Goal: Task Accomplishment & Management: Manage account settings

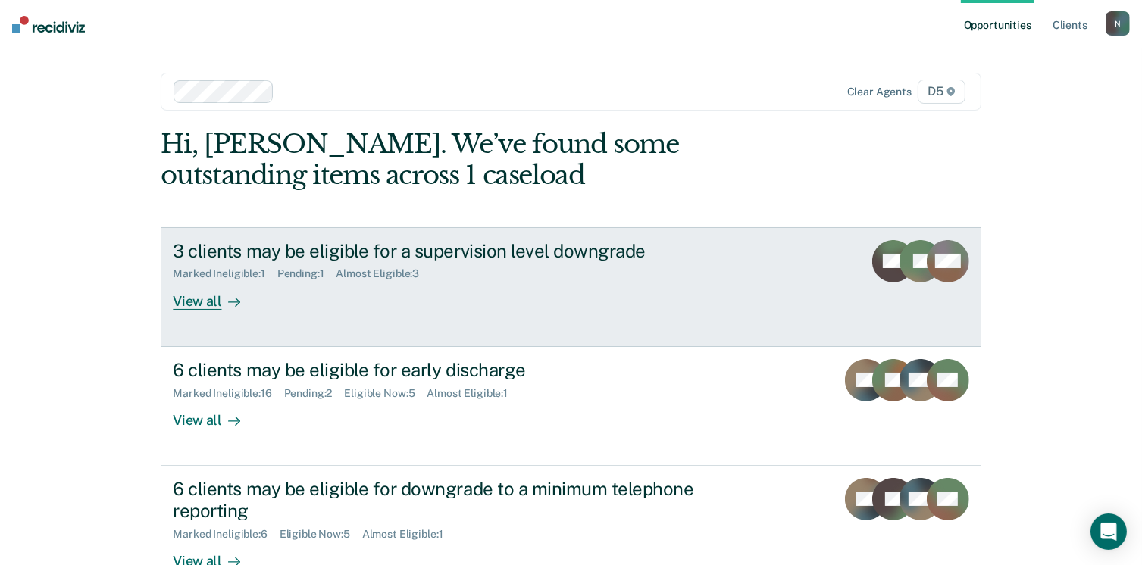
click at [203, 306] on div "View all" at bounding box center [215, 295] width 85 height 30
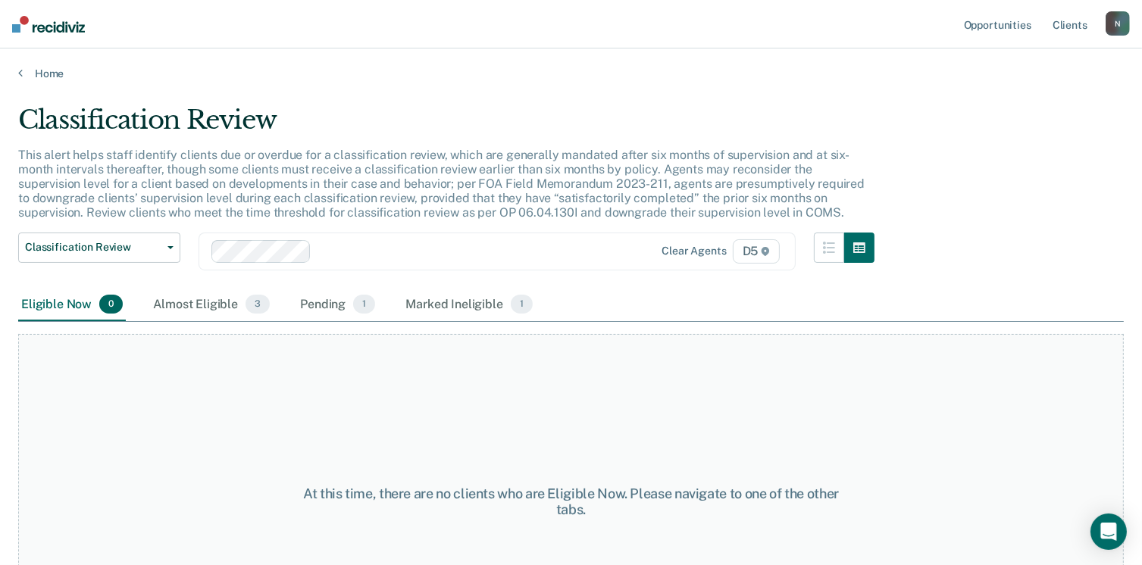
click at [203, 305] on div "Almost Eligible 3" at bounding box center [211, 305] width 123 height 33
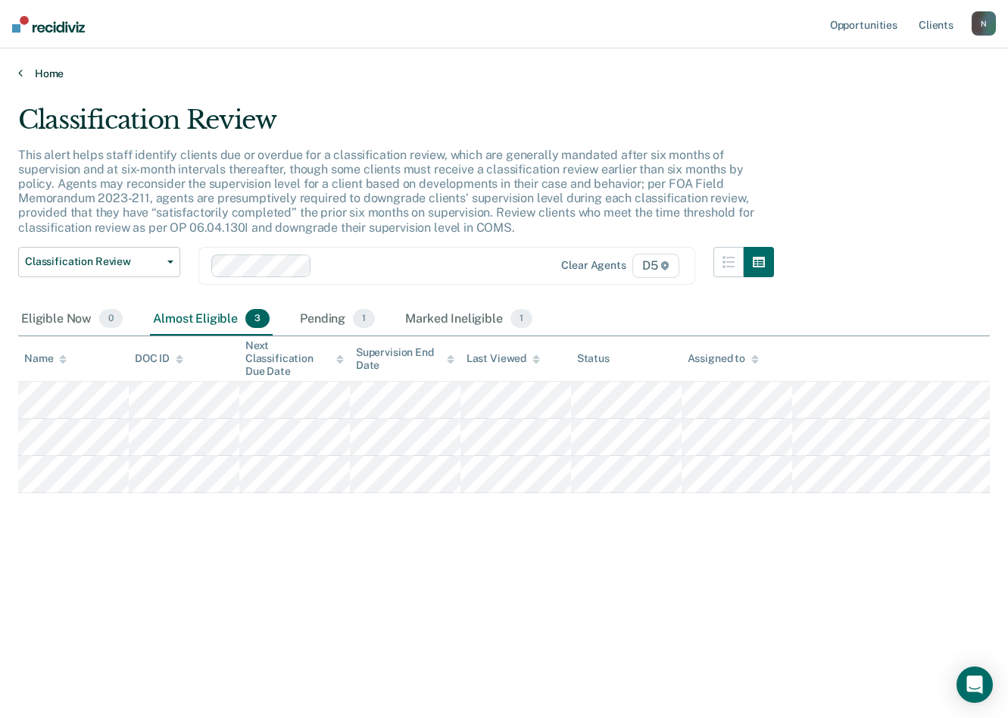
click at [34, 77] on link "Home" at bounding box center [504, 74] width 972 height 14
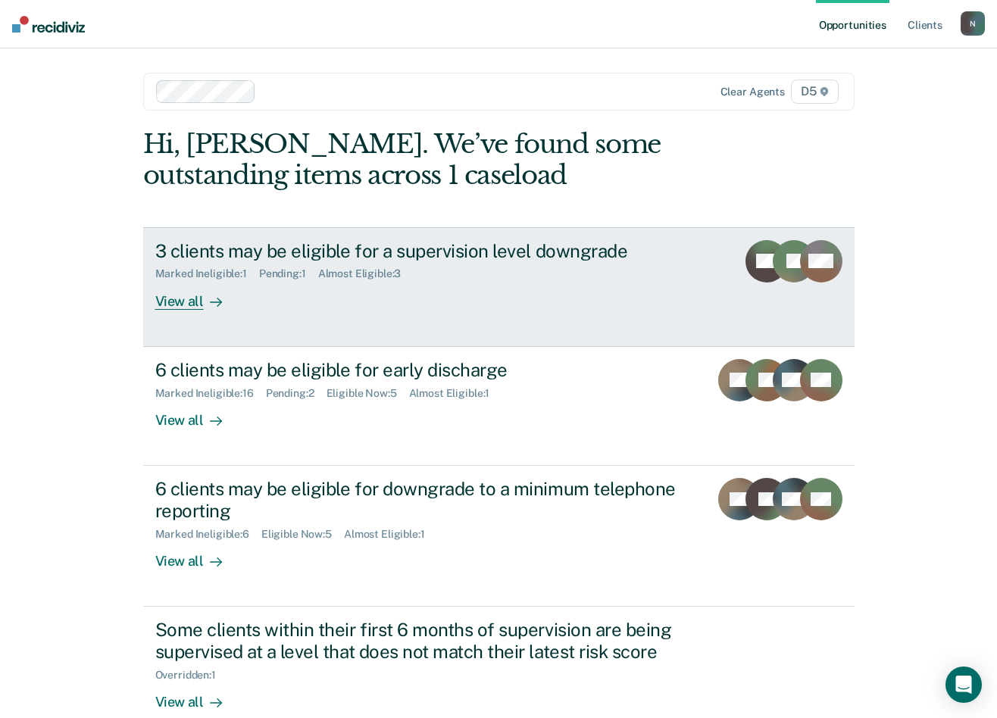
click at [163, 304] on div "View all" at bounding box center [197, 295] width 85 height 30
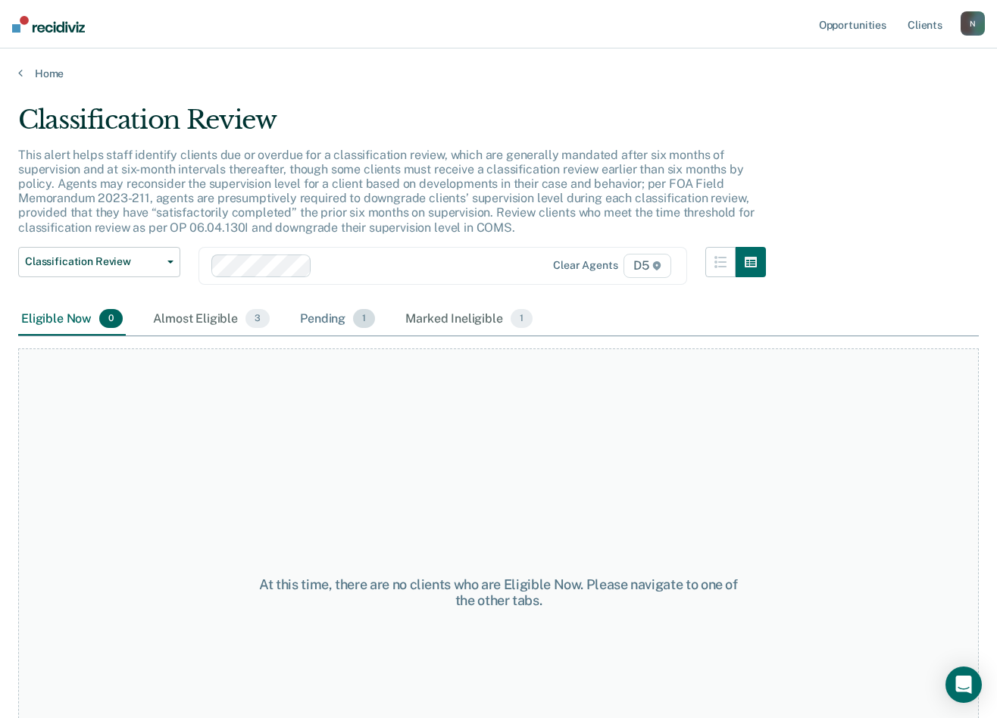
click at [329, 317] on div "Pending 1" at bounding box center [337, 319] width 81 height 33
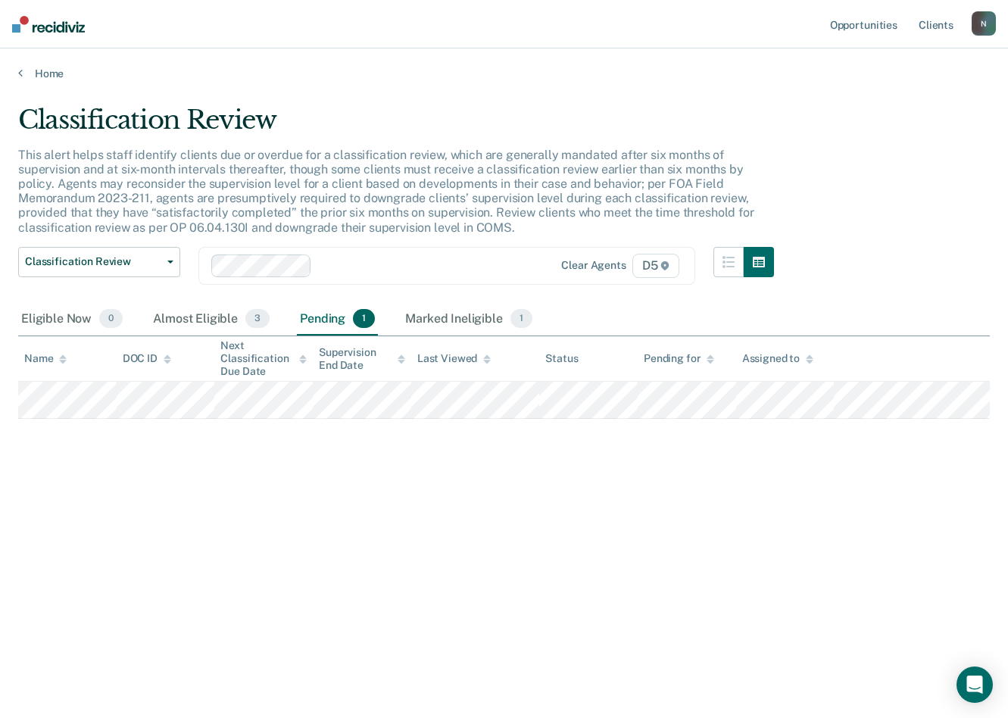
click at [213, 534] on div "Classification Review This alert helps staff identify clients due or overdue fo…" at bounding box center [504, 355] width 972 height 500
click at [35, 75] on link "Home" at bounding box center [504, 74] width 972 height 14
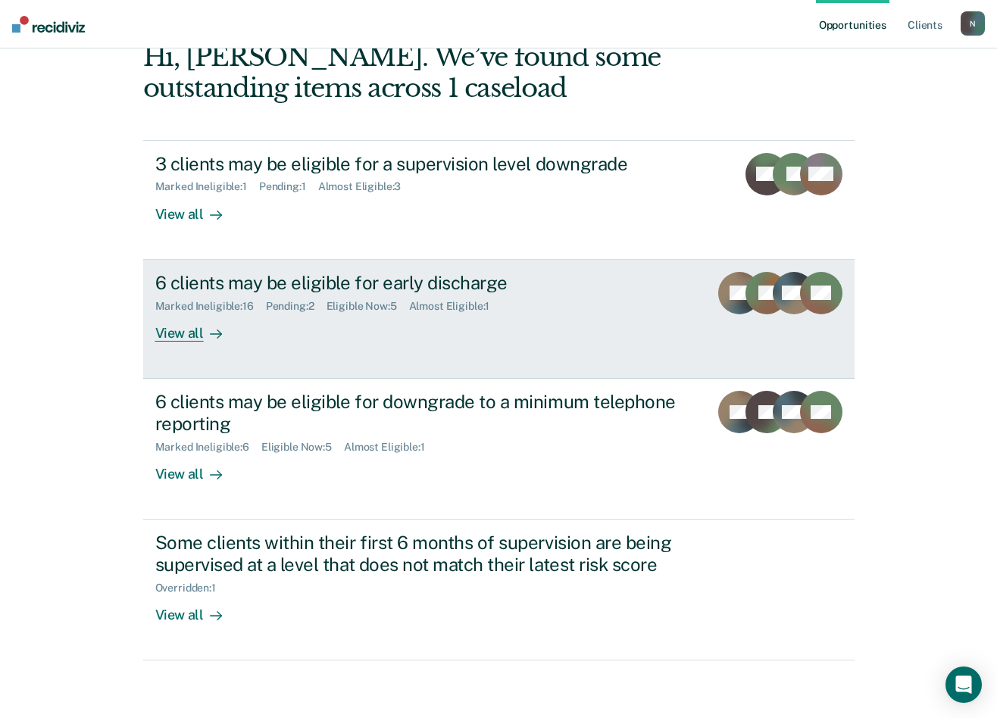
scroll to position [90, 0]
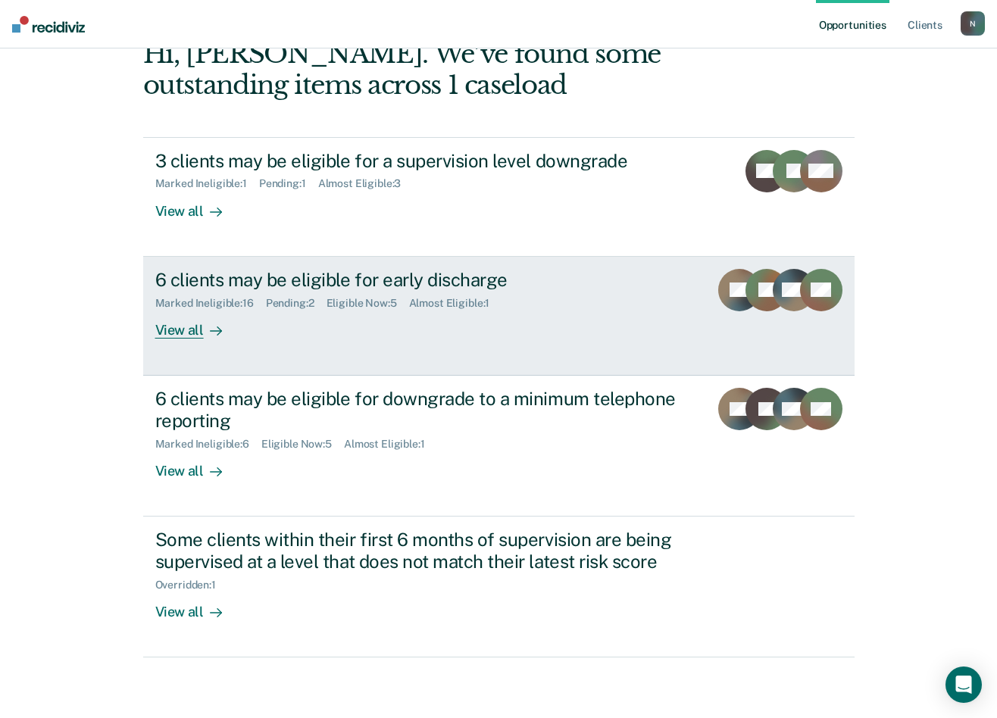
click at [186, 334] on div "View all" at bounding box center [197, 324] width 85 height 30
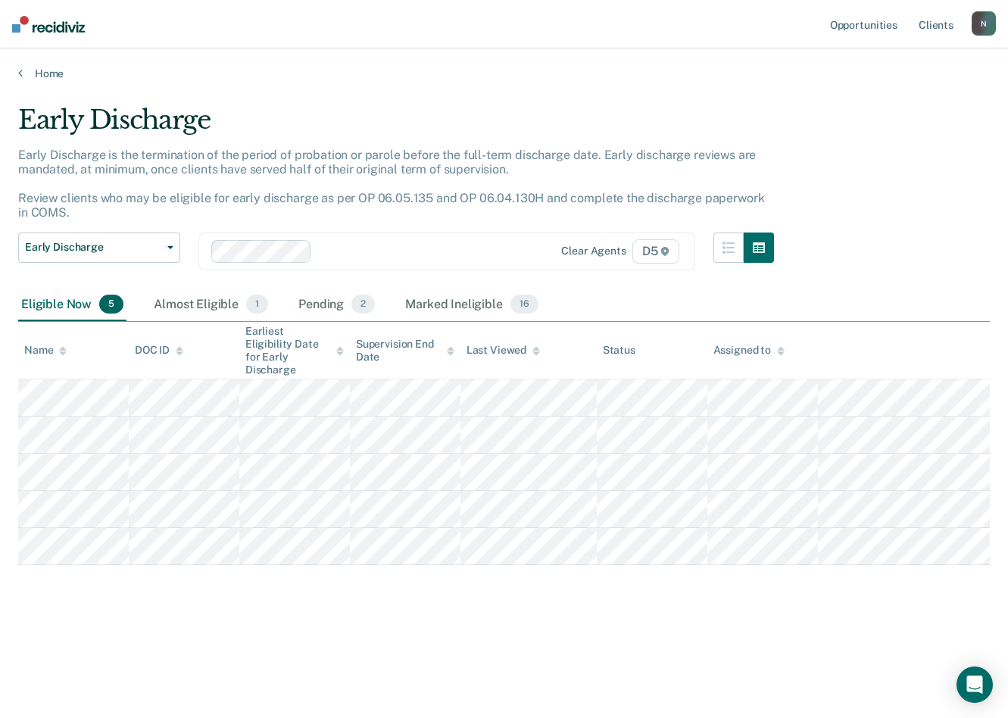
click at [212, 564] on div "Early Discharge Early Discharge is the termination of the period of probation o…" at bounding box center [504, 355] width 972 height 500
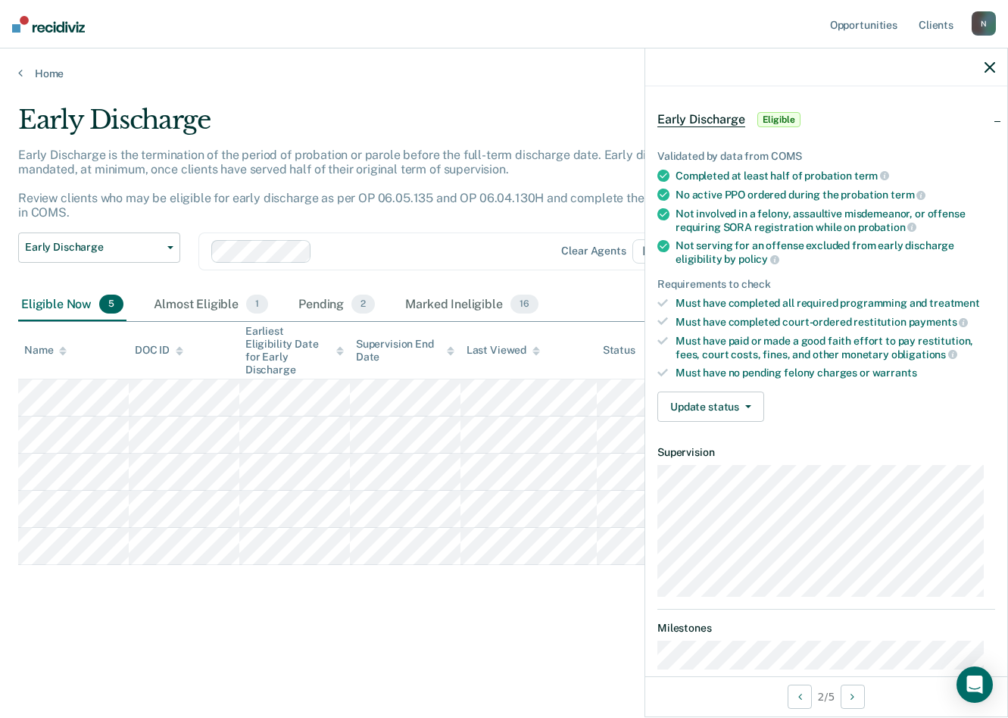
scroll to position [147, 0]
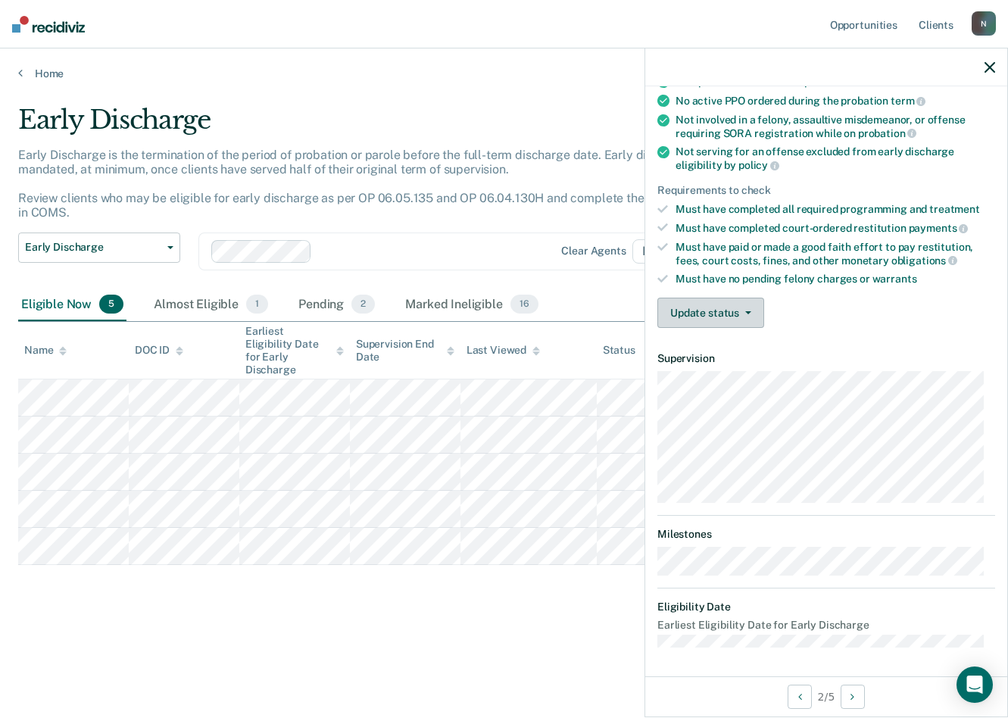
click at [733, 323] on button "Update status" at bounding box center [711, 313] width 107 height 30
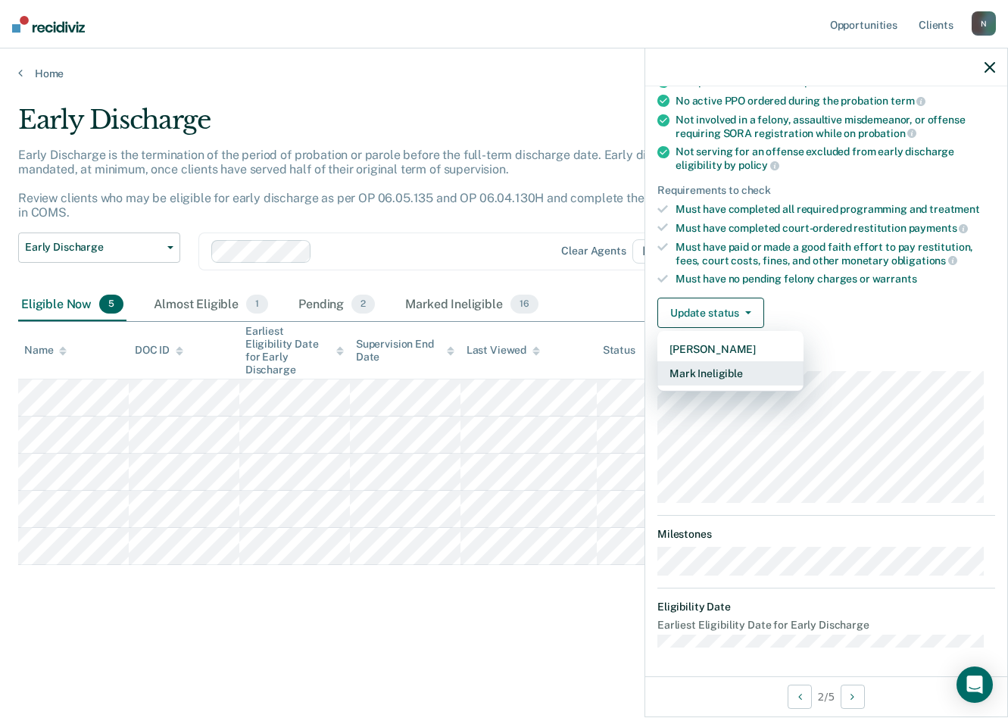
click at [707, 384] on div "[PERSON_NAME] Mark Ineligible" at bounding box center [731, 361] width 146 height 61
click at [710, 373] on button "Mark Ineligible" at bounding box center [731, 373] width 146 height 24
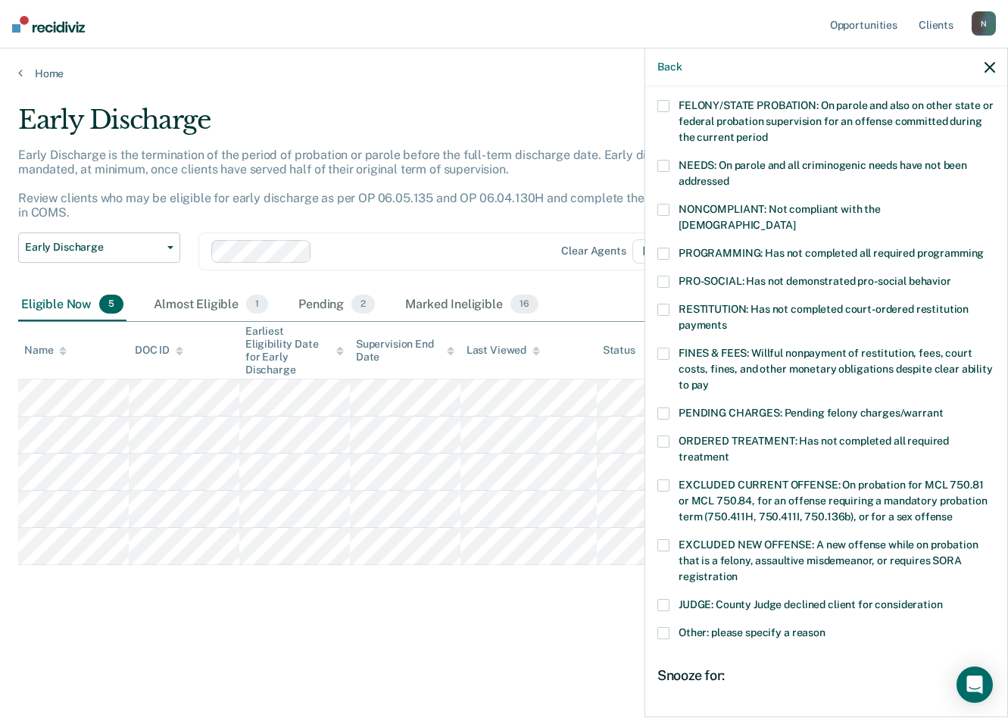
scroll to position [227, 0]
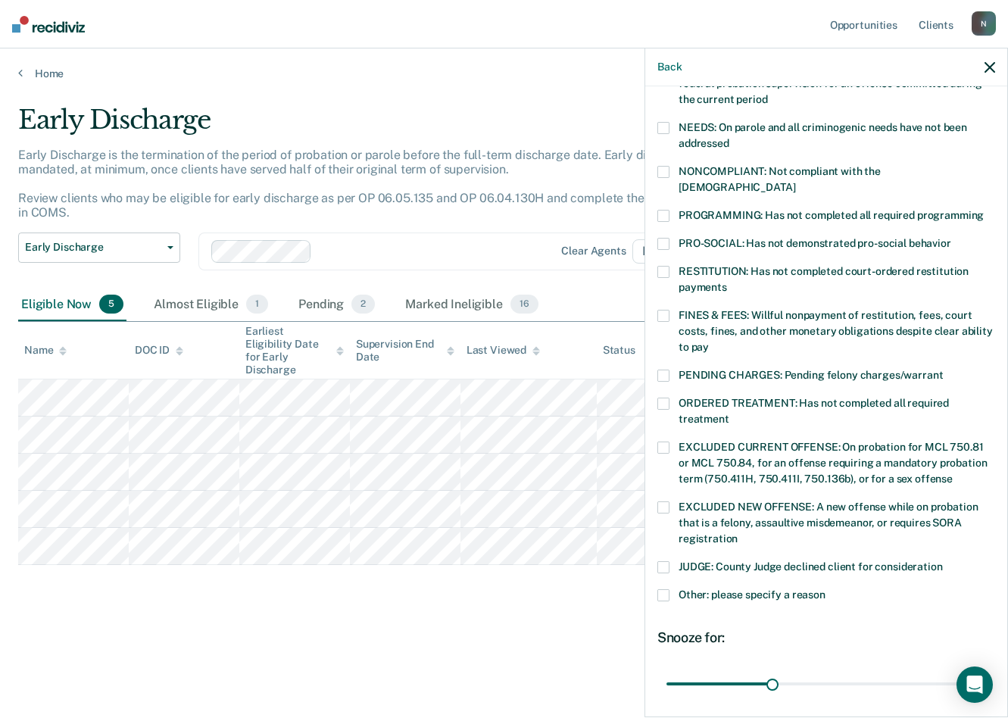
click at [661, 310] on span at bounding box center [664, 316] width 12 height 12
click at [709, 342] on input "FINES & FEES: Willful nonpayment of restitution, fees, court costs, fines, and …" at bounding box center [709, 342] width 0 height 0
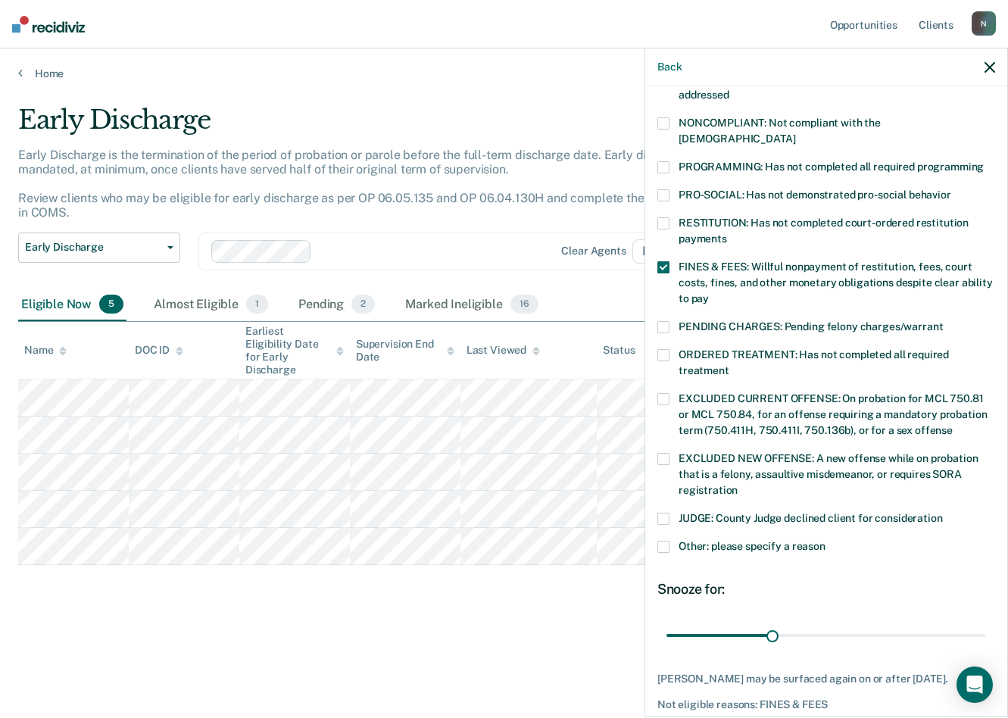
scroll to position [325, 0]
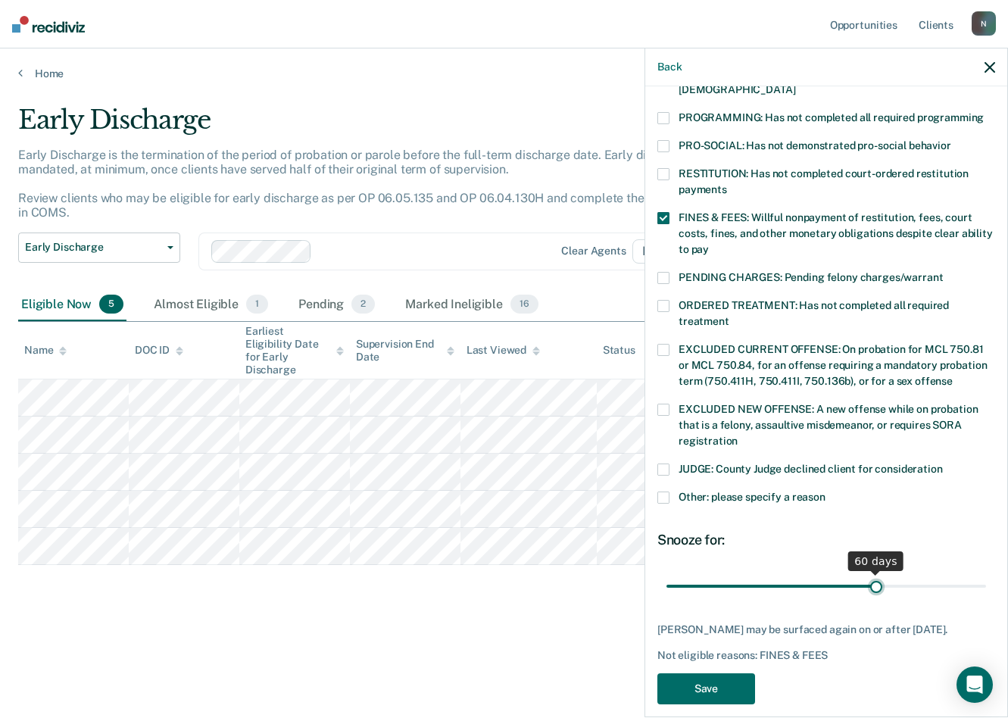
drag, startPoint x: 767, startPoint y: 567, endPoint x: 870, endPoint y: 571, distance: 102.4
type input "60"
click at [870, 564] on input "range" at bounding box center [827, 586] width 320 height 27
click at [730, 564] on button "Save" at bounding box center [707, 688] width 98 height 31
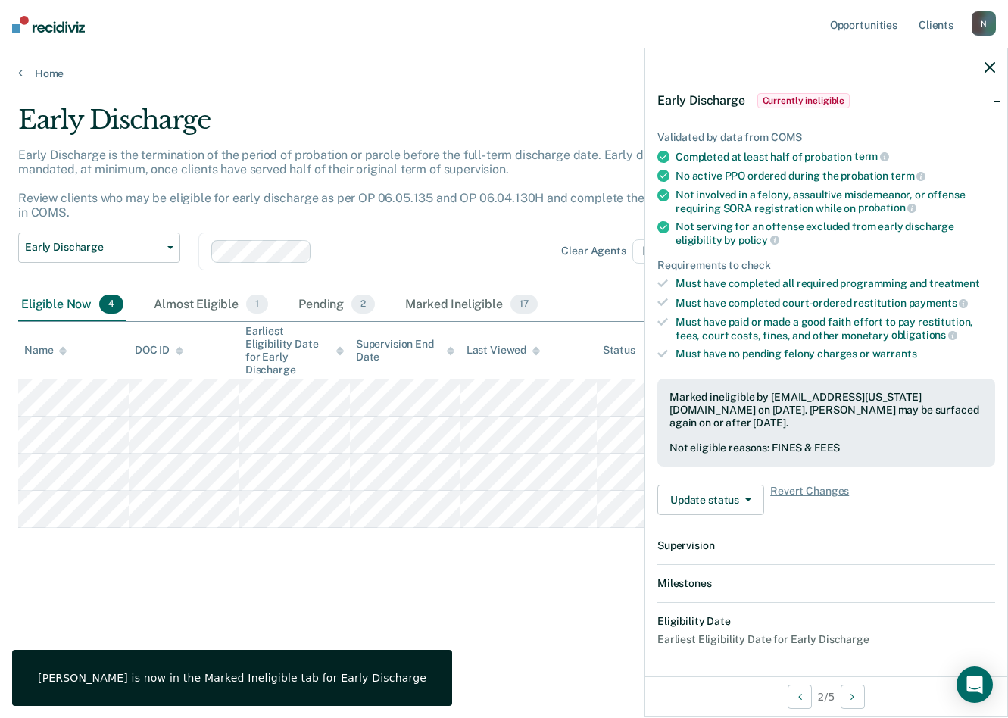
scroll to position [259, 0]
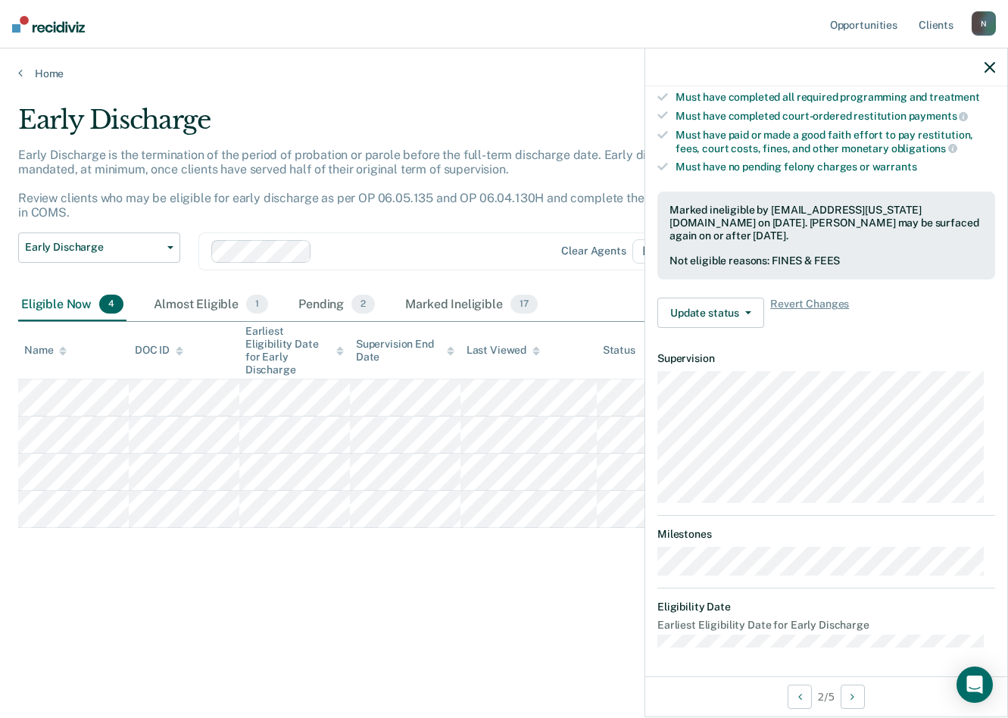
click at [454, 564] on div "Early Discharge Early Discharge is the termination of the period of probation o…" at bounding box center [504, 355] width 972 height 500
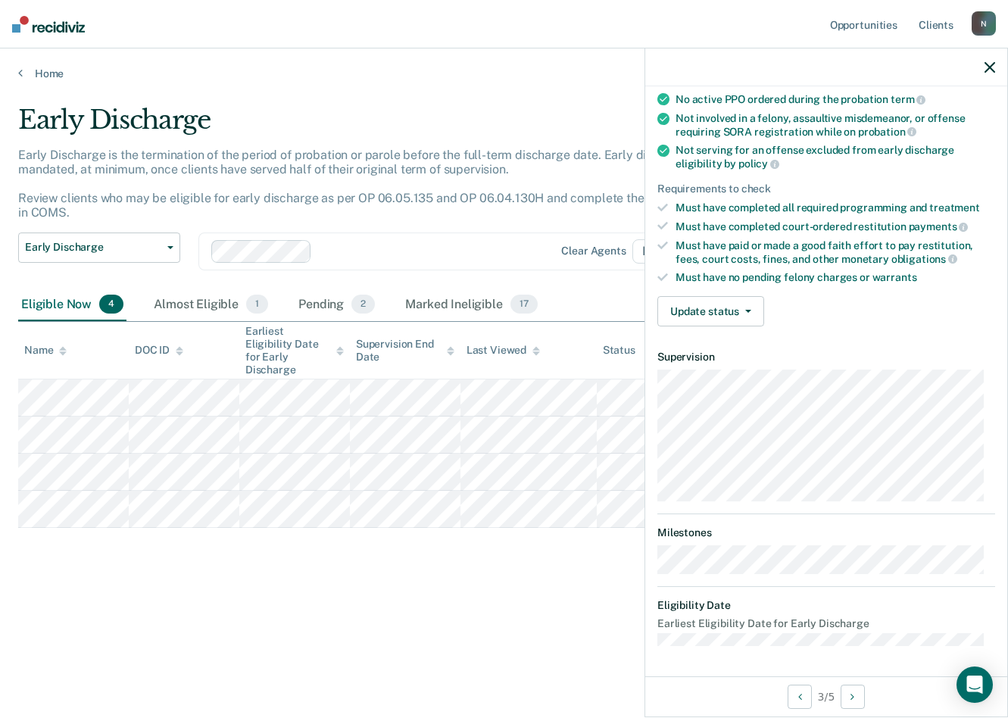
scroll to position [131, 0]
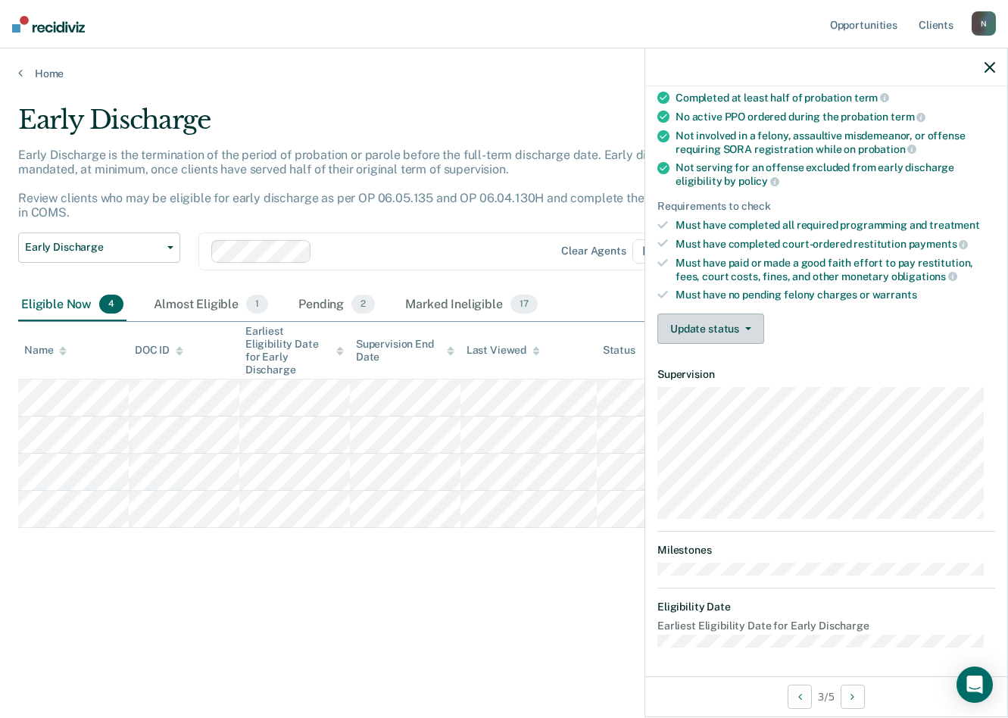
click at [733, 327] on button "Update status" at bounding box center [711, 329] width 107 height 30
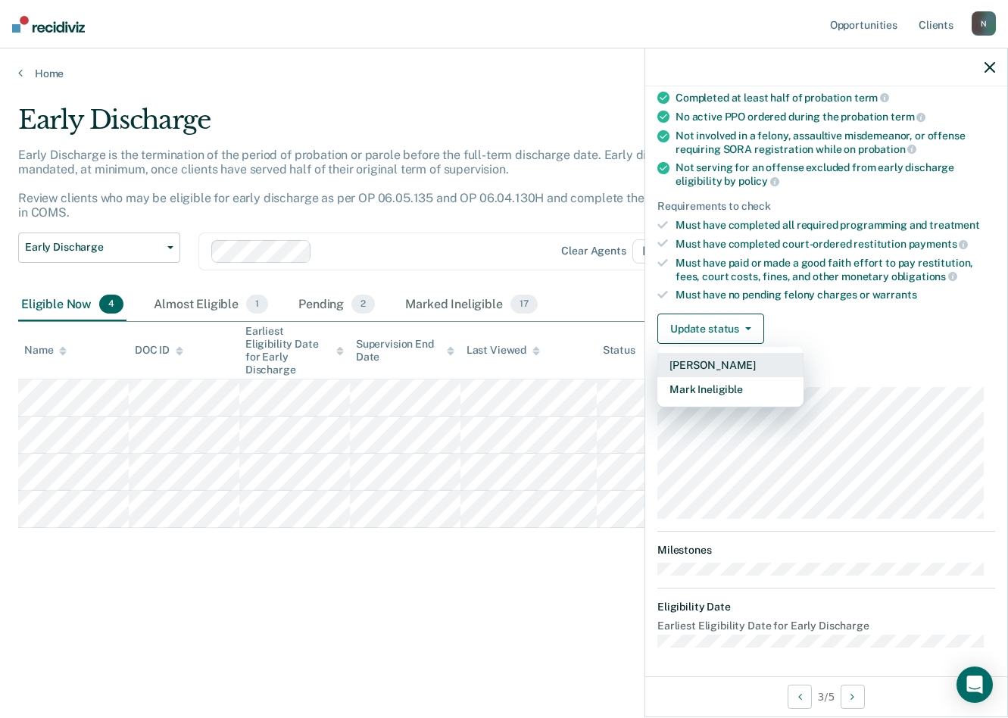
click at [711, 358] on button "[PERSON_NAME]" at bounding box center [731, 365] width 146 height 24
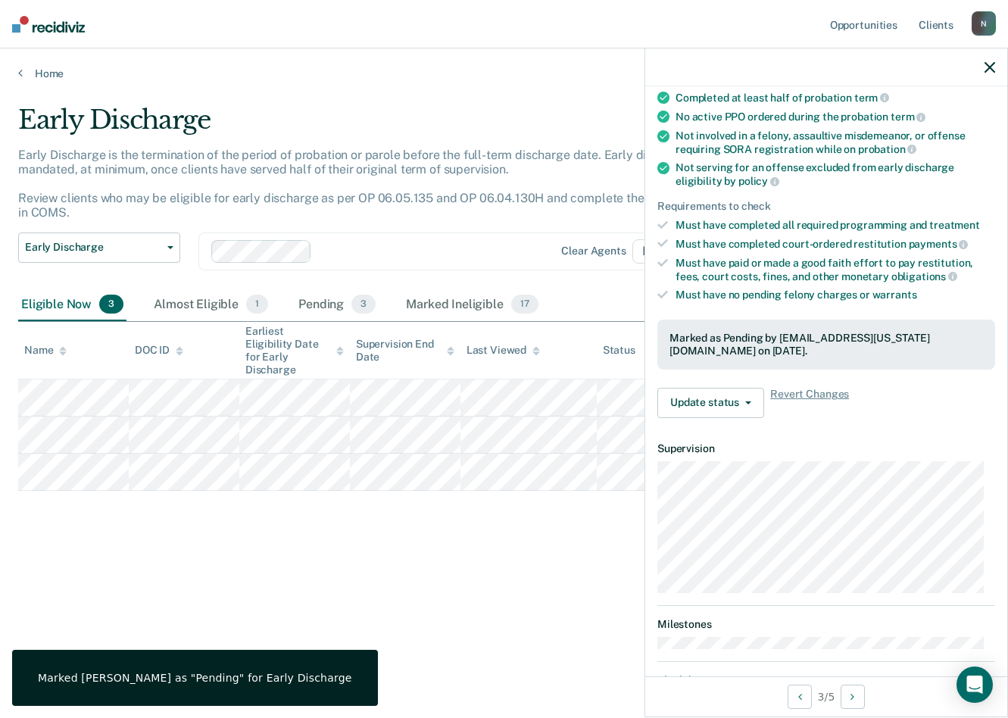
click at [219, 564] on div "Early Discharge Early Discharge is the termination of the period of probation o…" at bounding box center [504, 355] width 972 height 500
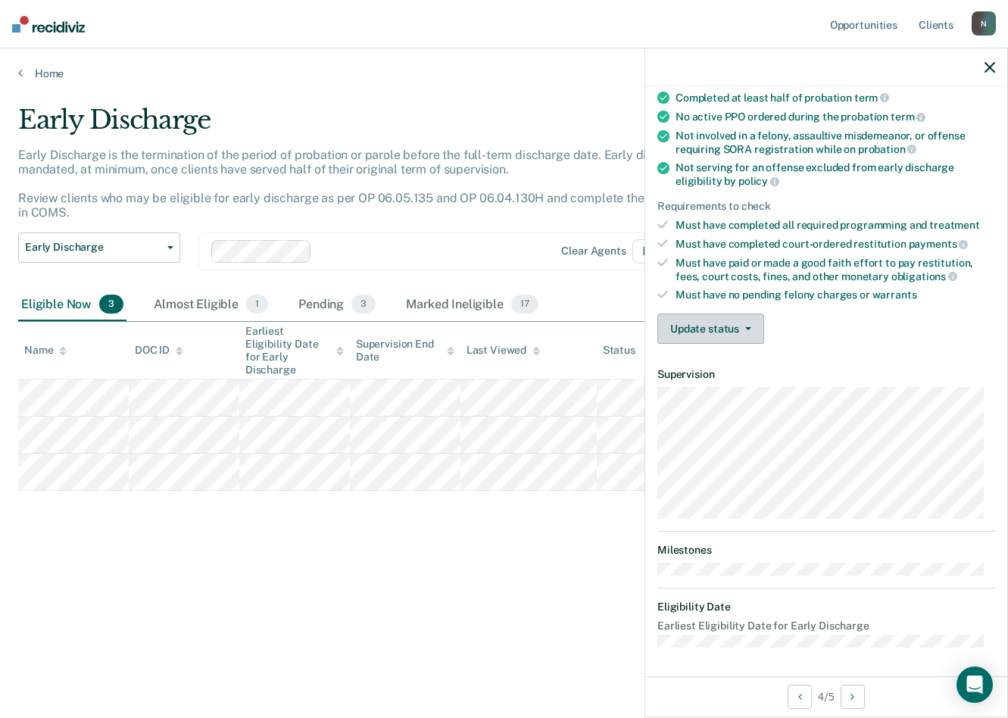
click at [742, 322] on button "Update status" at bounding box center [711, 329] width 107 height 30
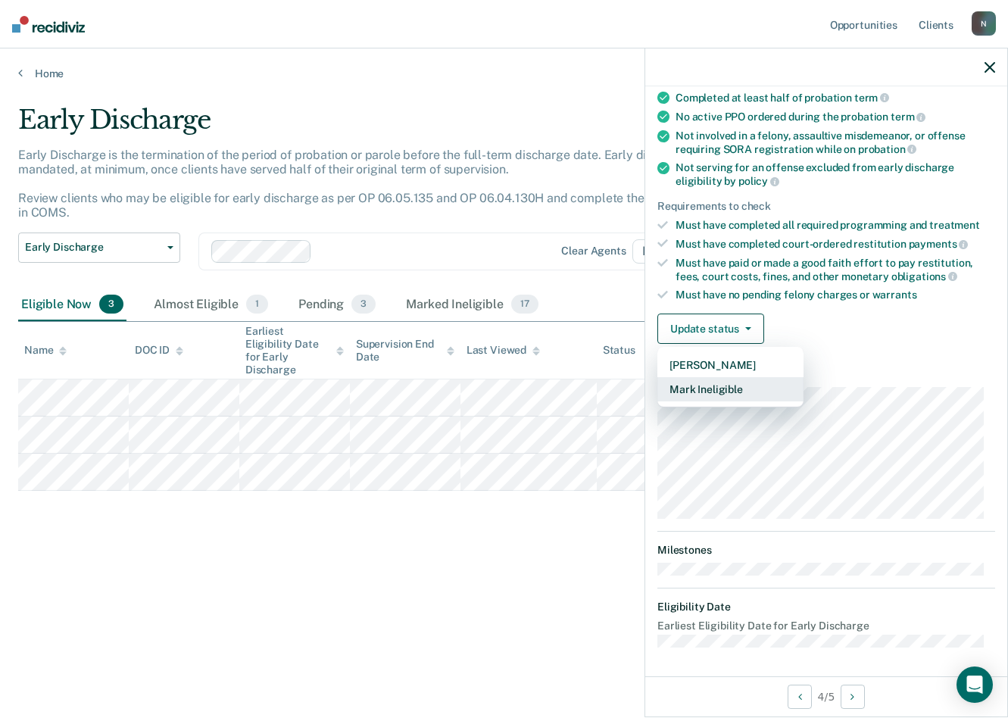
click at [723, 389] on button "Mark Ineligible" at bounding box center [731, 389] width 146 height 24
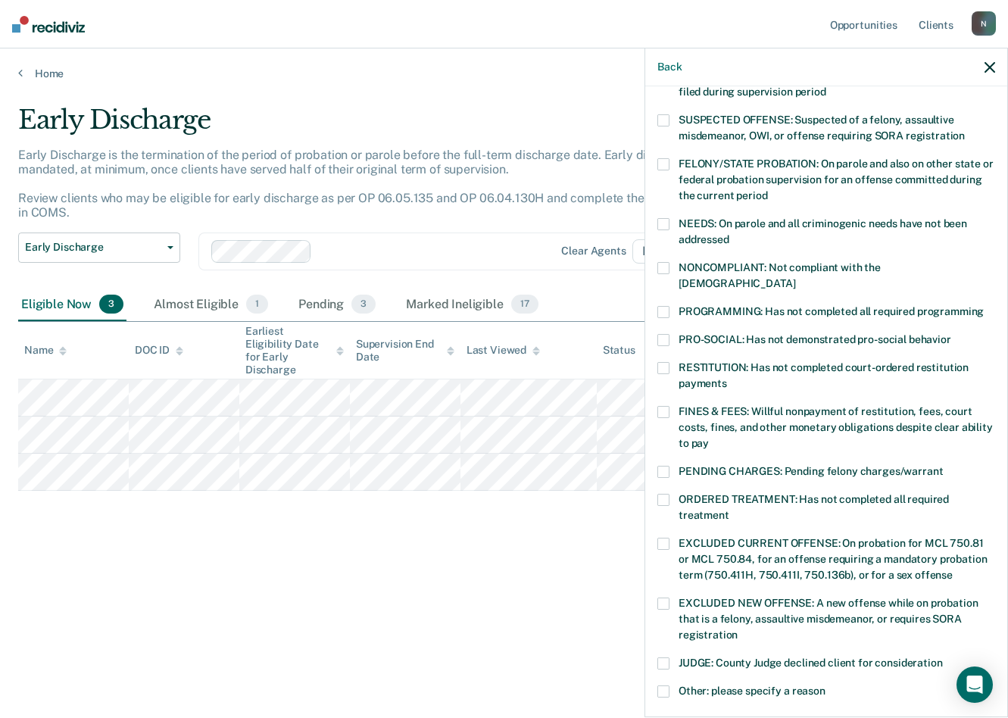
click at [666, 362] on span at bounding box center [664, 368] width 12 height 12
click at [727, 378] on input "RESTITUTION: Has not completed court-ordered restitution payments" at bounding box center [727, 378] width 0 height 0
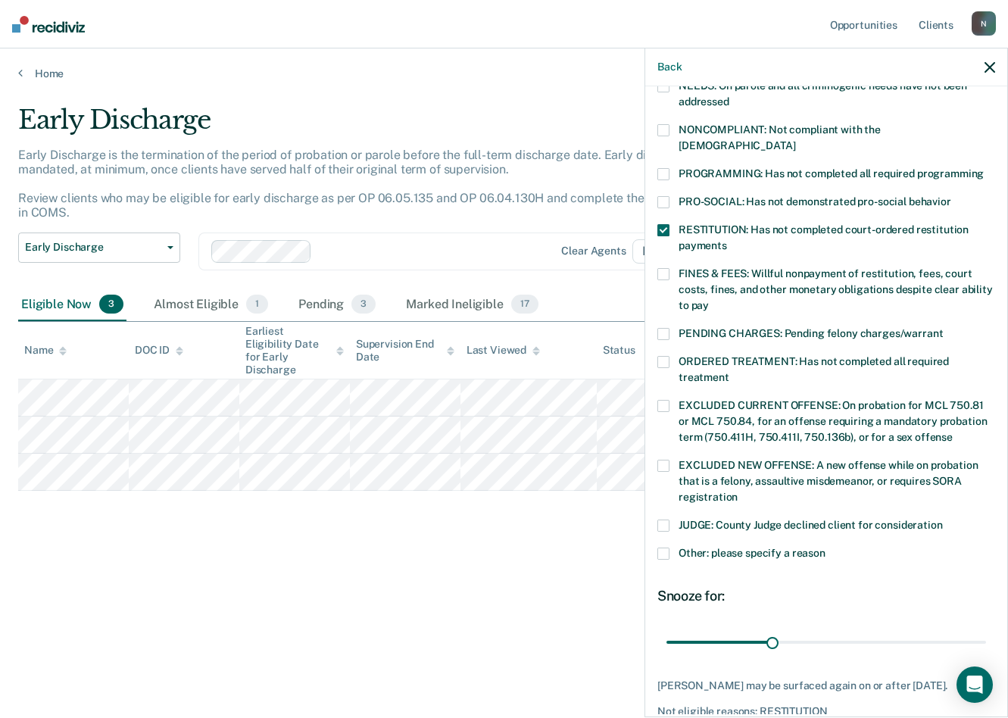
scroll to position [338, 0]
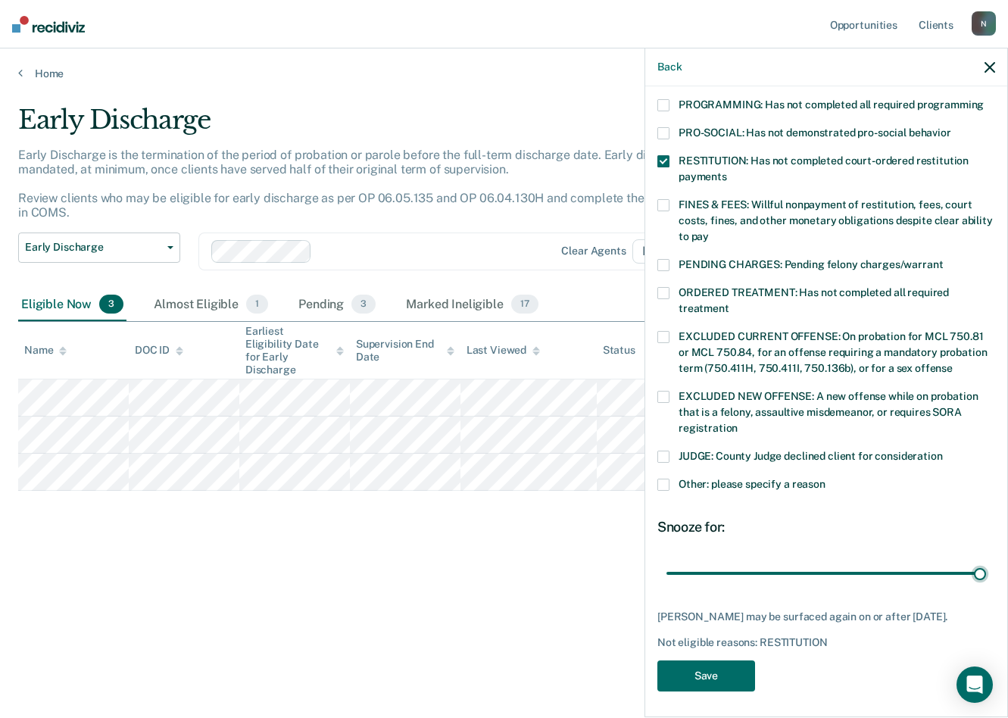
drag, startPoint x: 773, startPoint y: 554, endPoint x: 977, endPoint y: 548, distance: 203.9
type input "90"
click at [977, 560] on input "range" at bounding box center [827, 573] width 320 height 27
click at [692, 564] on button "Save" at bounding box center [707, 676] width 98 height 31
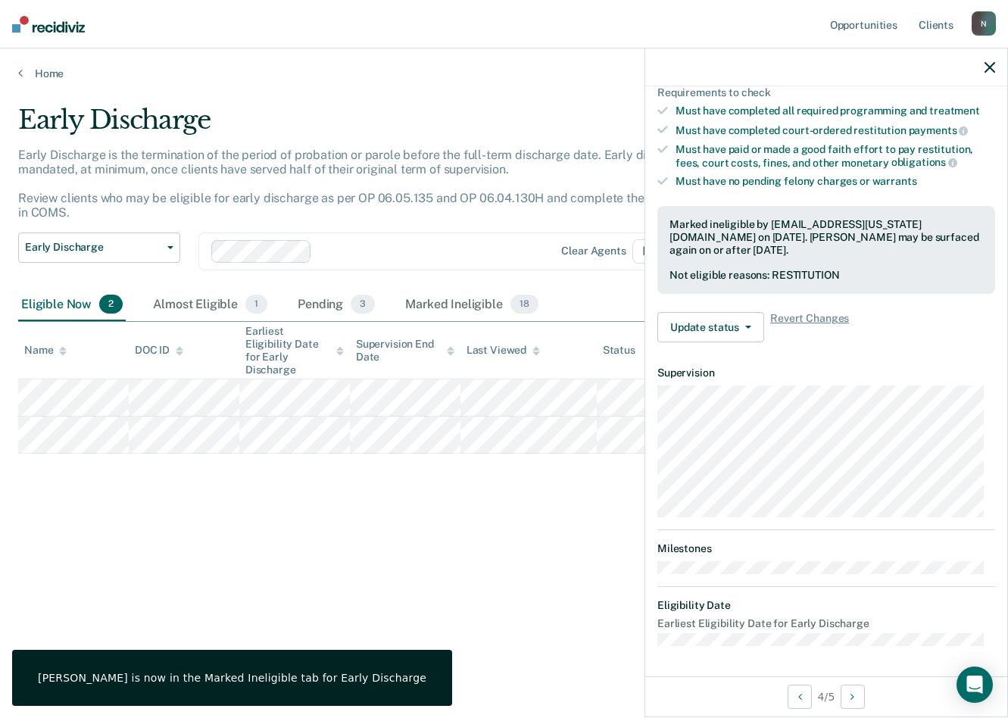
scroll to position [243, 0]
click at [285, 564] on div "Early Discharge Early Discharge is the termination of the period of probation o…" at bounding box center [504, 355] width 972 height 500
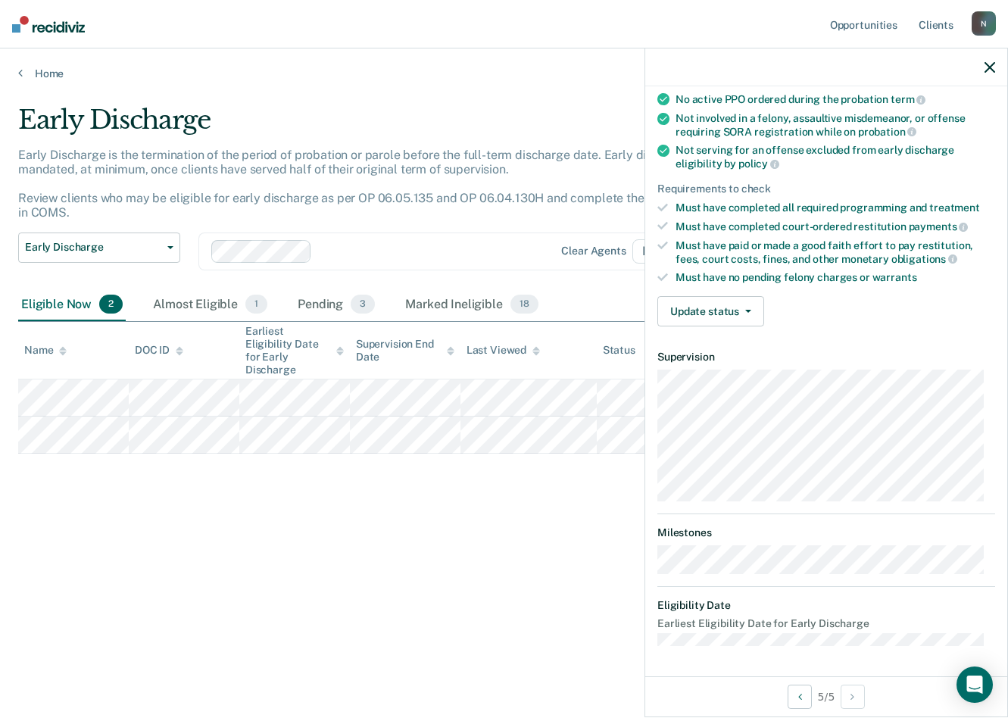
scroll to position [147, 0]
click at [734, 315] on button "Update status" at bounding box center [711, 313] width 107 height 30
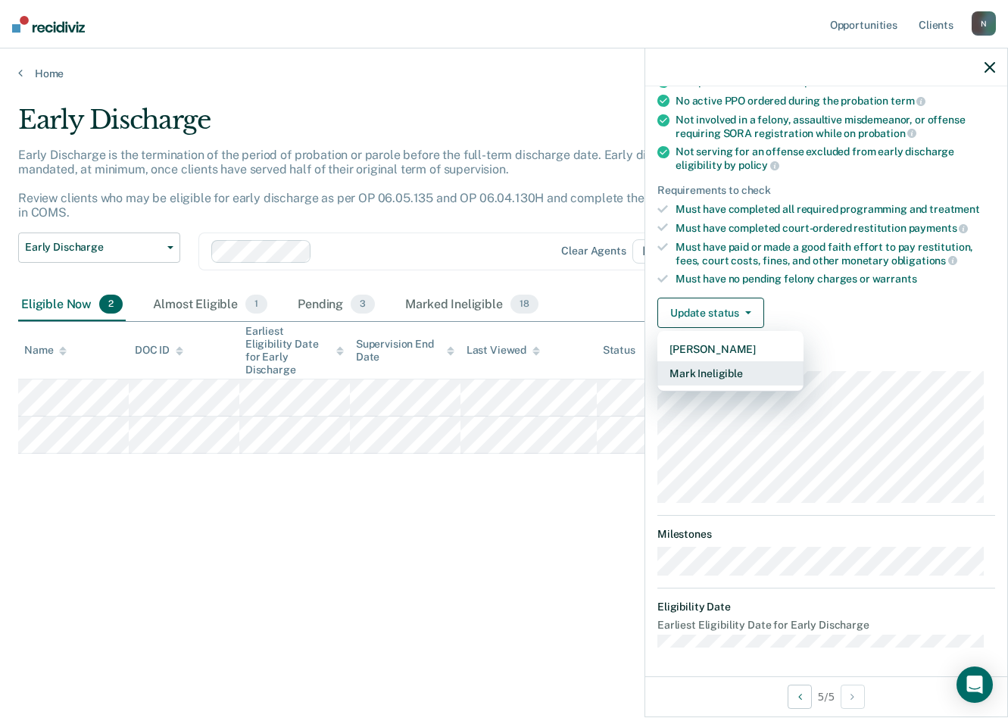
click at [708, 371] on button "Mark Ineligible" at bounding box center [731, 373] width 146 height 24
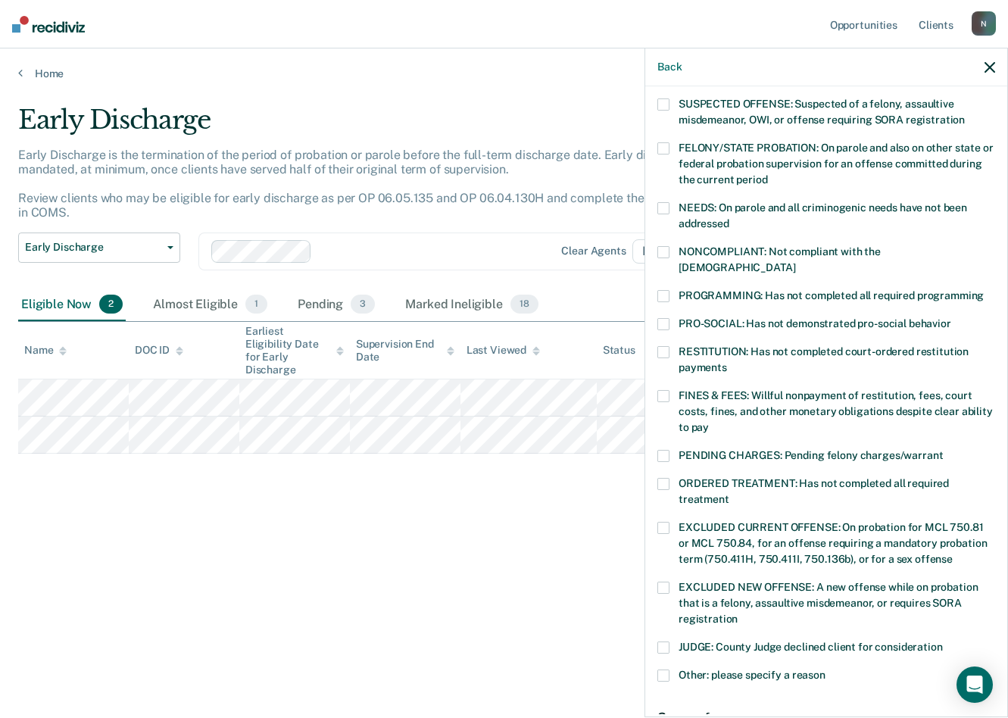
click at [663, 346] on span at bounding box center [664, 352] width 12 height 12
click at [727, 362] on input "RESTITUTION: Has not completed court-ordered restitution payments" at bounding box center [727, 362] width 0 height 0
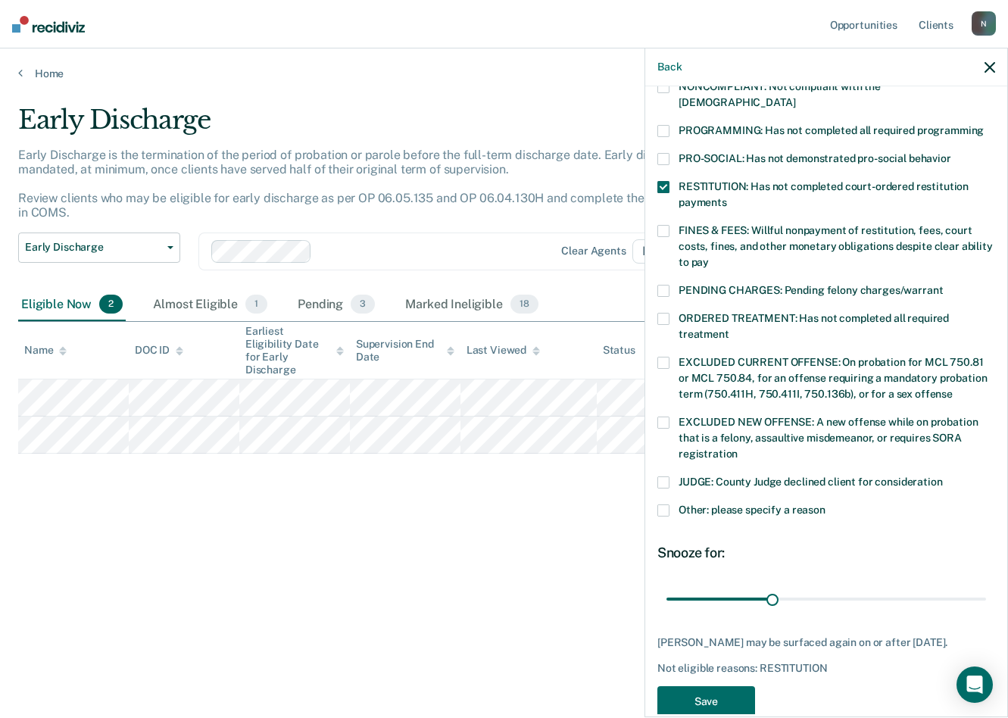
scroll to position [325, 0]
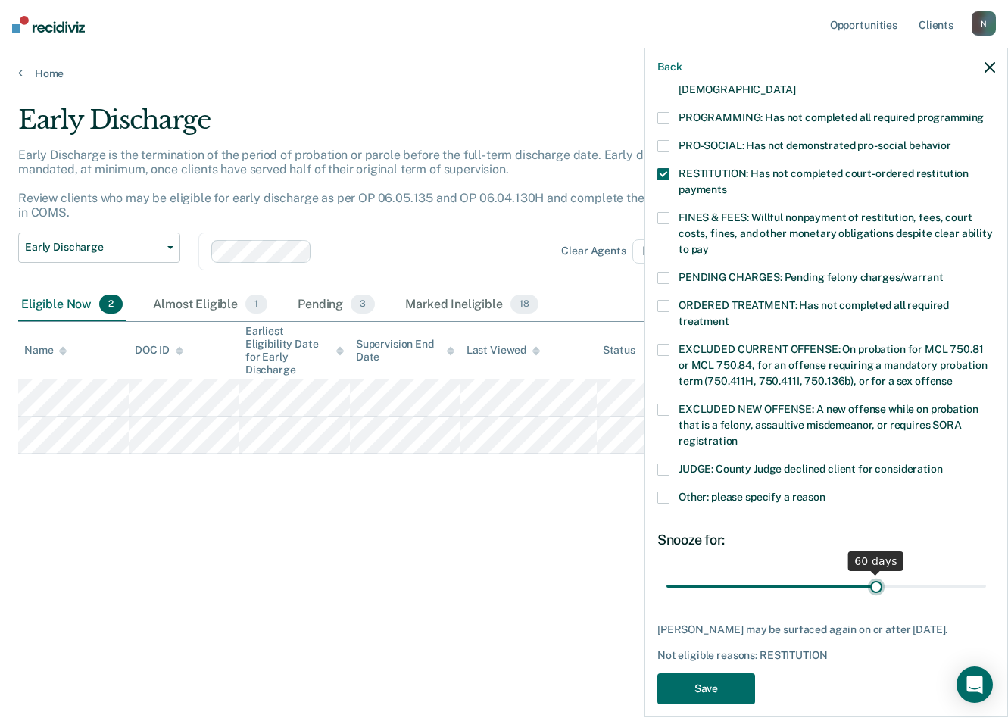
drag, startPoint x: 769, startPoint y: 563, endPoint x: 870, endPoint y: 568, distance: 100.9
type input "60"
click at [870, 564] on input "range" at bounding box center [827, 586] width 320 height 27
click at [692, 564] on button "Save" at bounding box center [707, 688] width 98 height 31
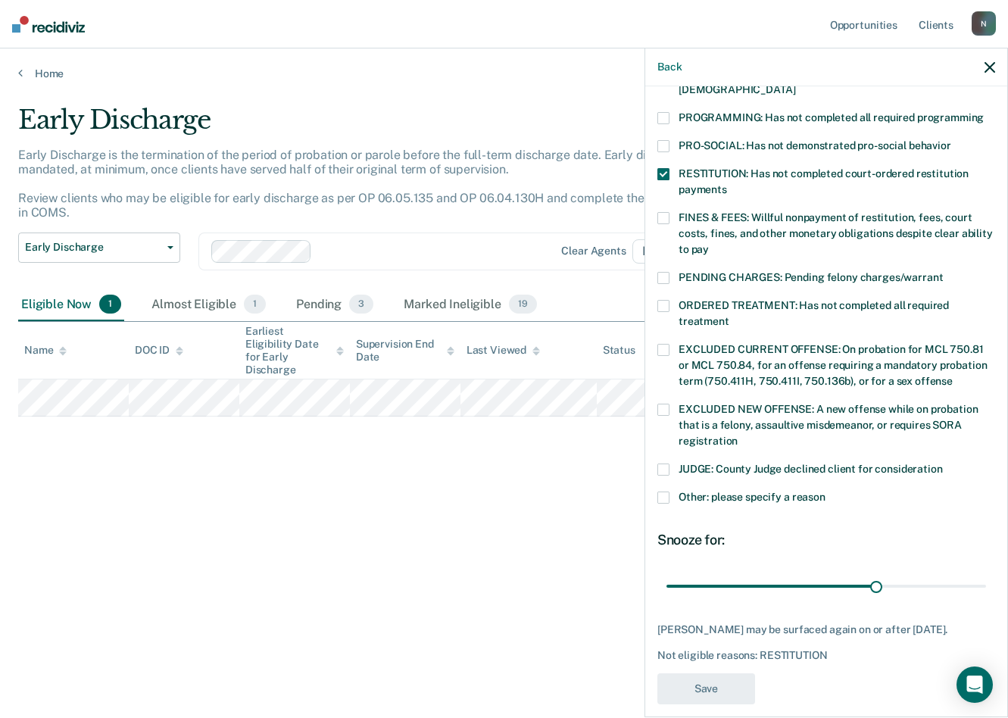
click at [272, 489] on div "Early Discharge Early Discharge is the termination of the period of probation o…" at bounding box center [504, 355] width 972 height 500
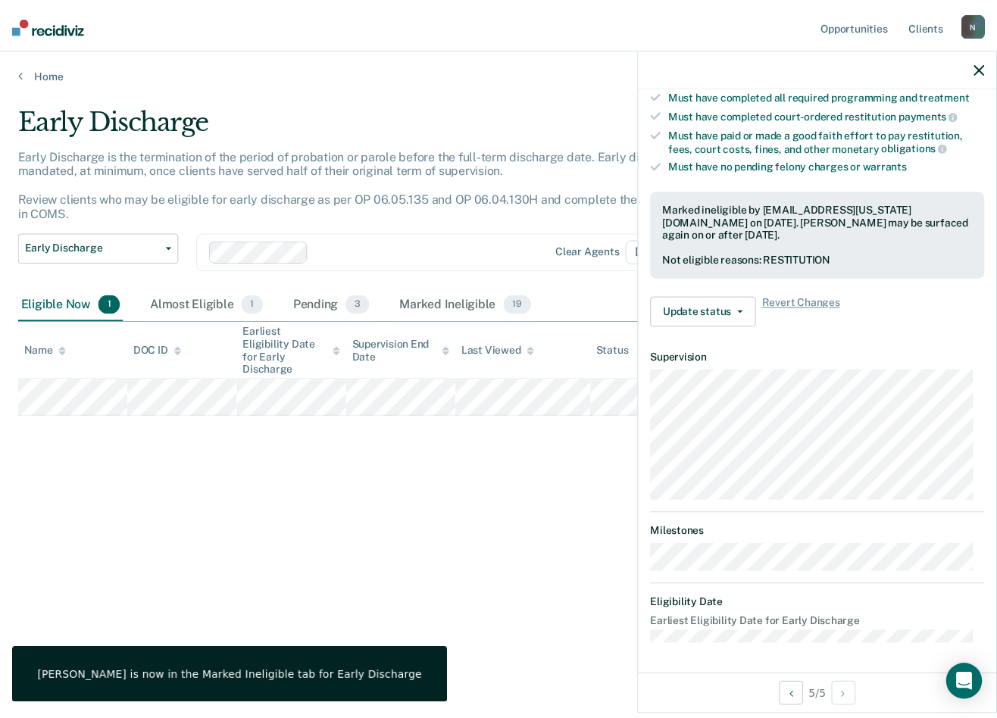
scroll to position [259, 0]
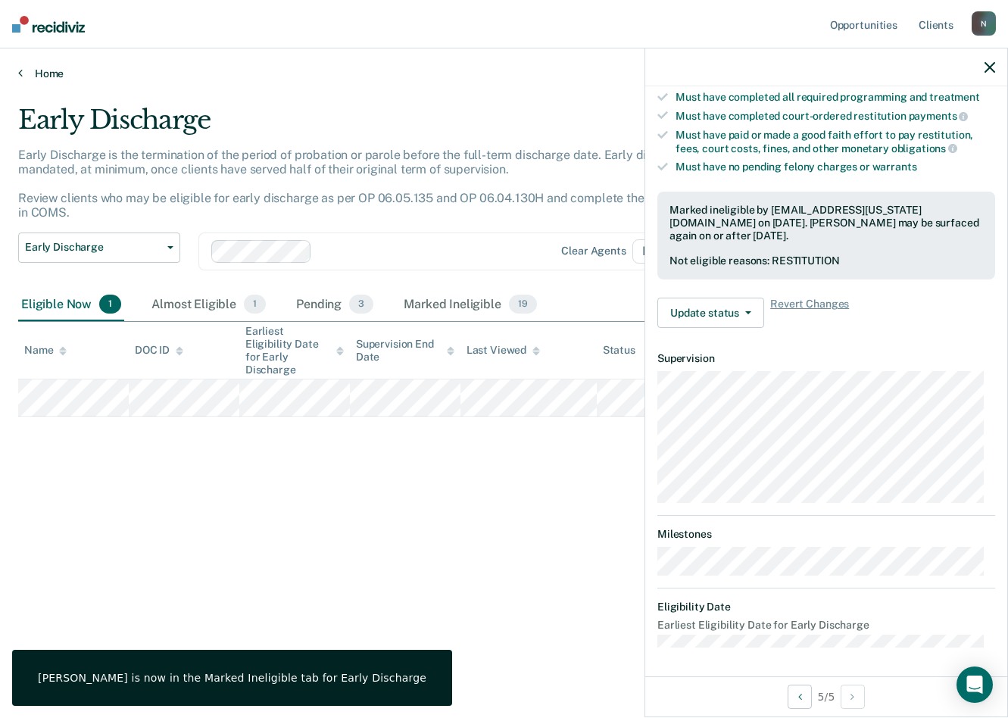
click at [55, 70] on link "Home" at bounding box center [504, 74] width 972 height 14
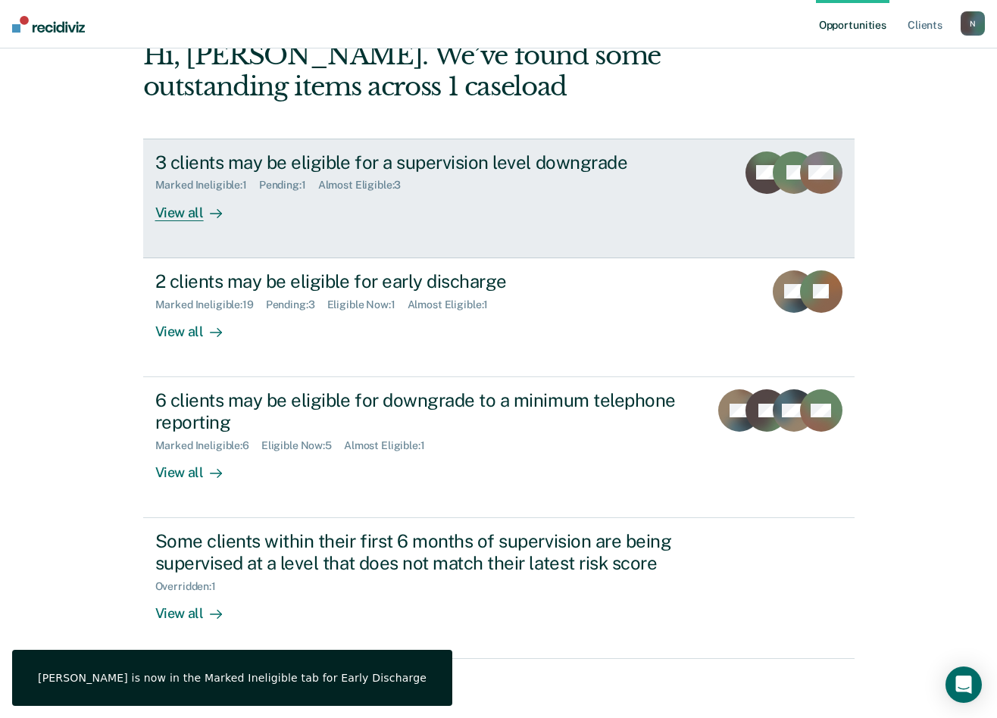
scroll to position [90, 0]
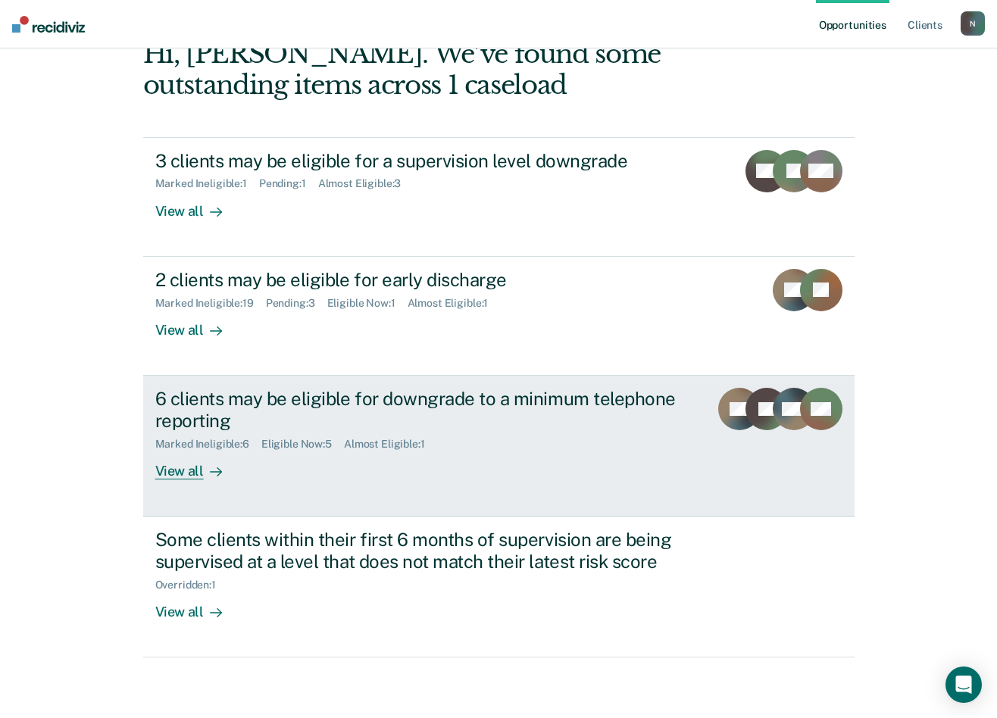
click at [190, 474] on div "View all" at bounding box center [197, 465] width 85 height 30
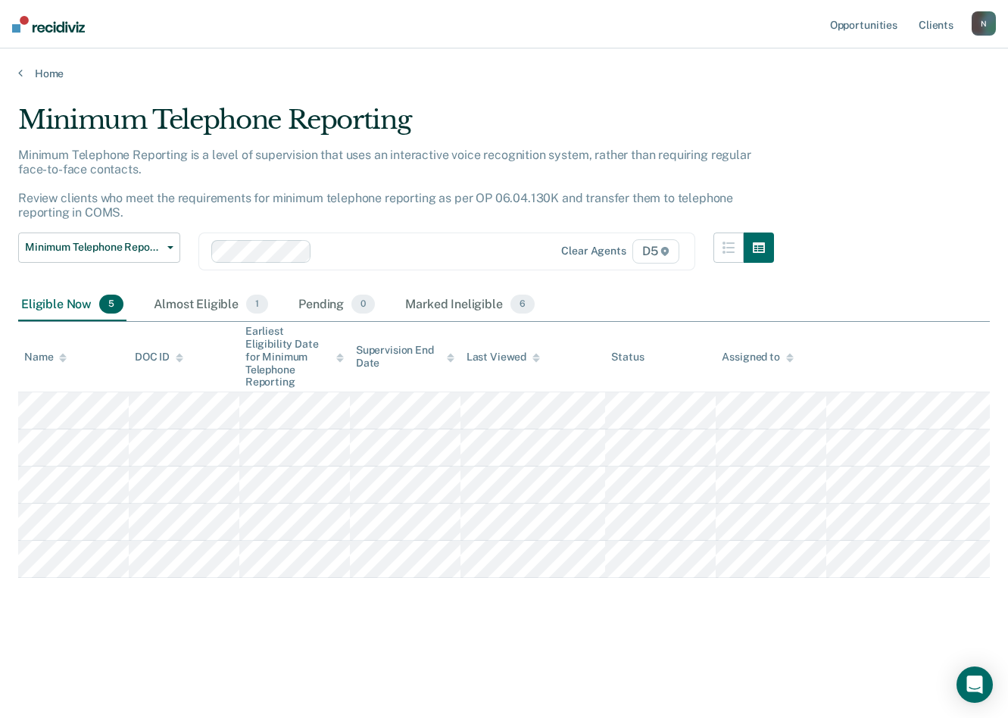
click at [161, 564] on div "Minimum Telephone Reporting Minimum Telephone Reporting is a level of supervisi…" at bounding box center [504, 379] width 972 height 548
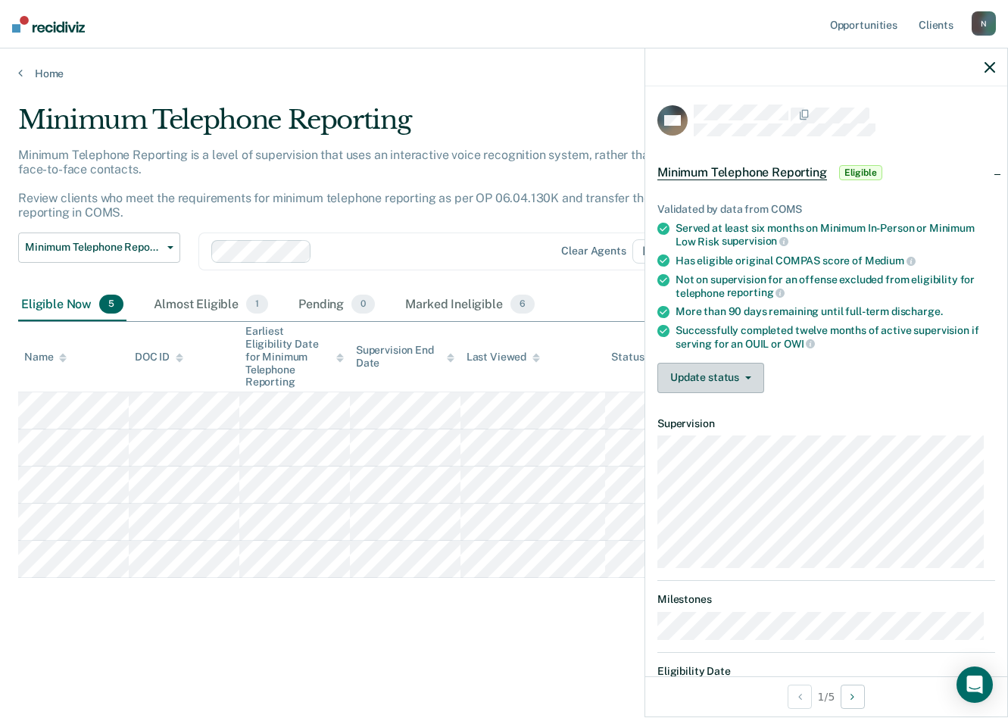
click at [738, 383] on button "Update status" at bounding box center [711, 378] width 107 height 30
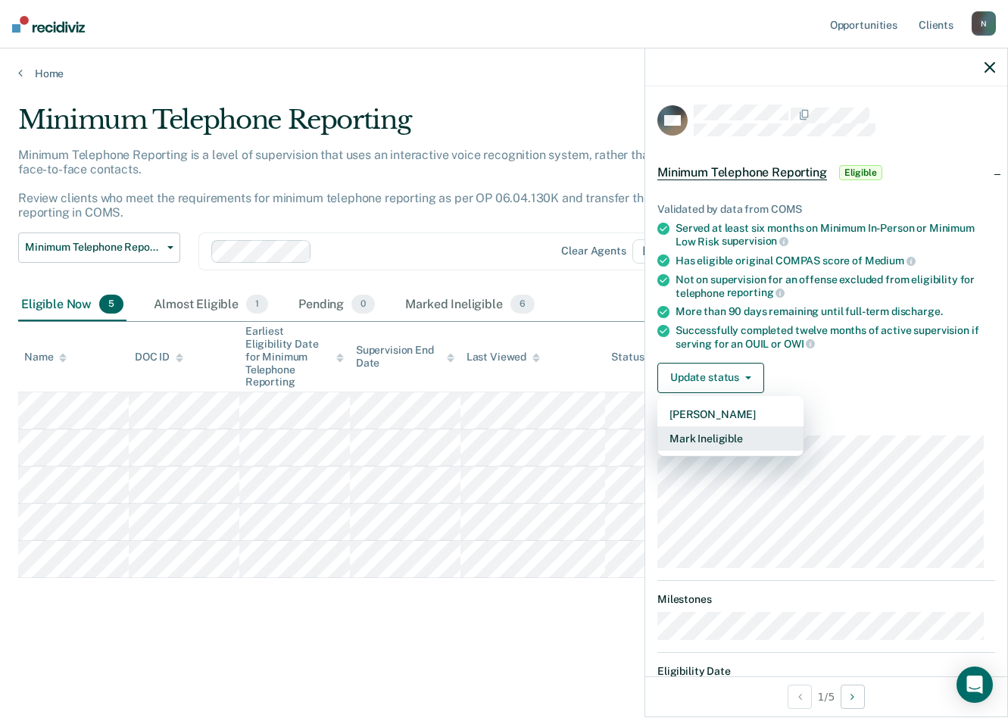
click at [723, 441] on button "Mark Ineligible" at bounding box center [731, 438] width 146 height 24
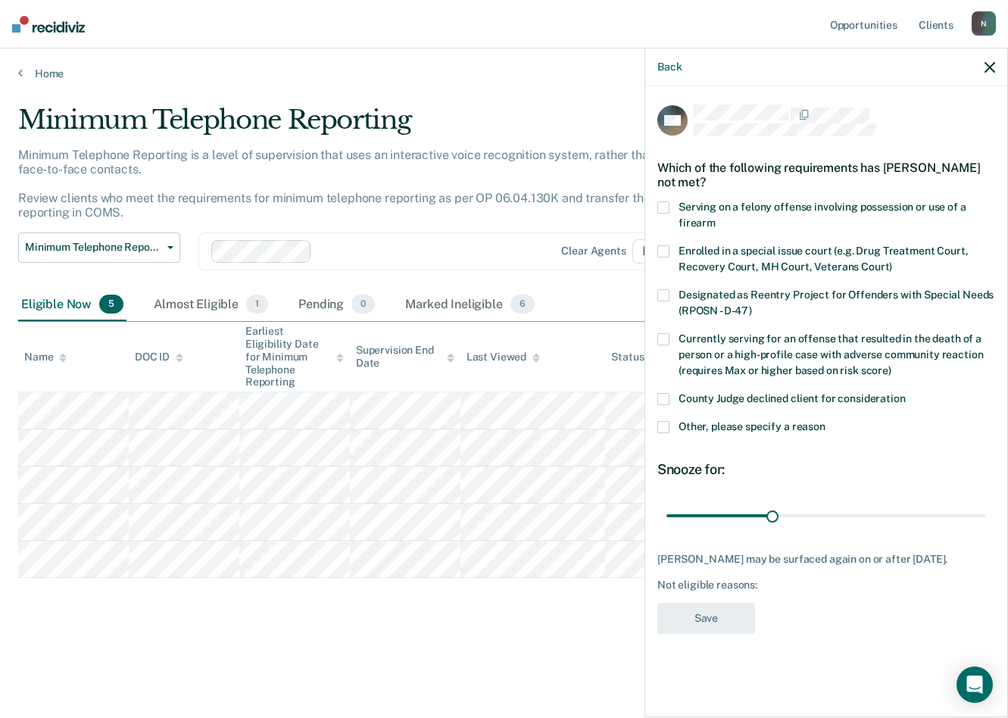
click at [656, 425] on div "MH Which of the following requirements has [PERSON_NAME] not met? Serving on a …" at bounding box center [826, 400] width 362 height 628
click at [667, 424] on span at bounding box center [664, 427] width 12 height 12
click at [826, 421] on input "Other, please specify a reason" at bounding box center [826, 421] width 0 height 0
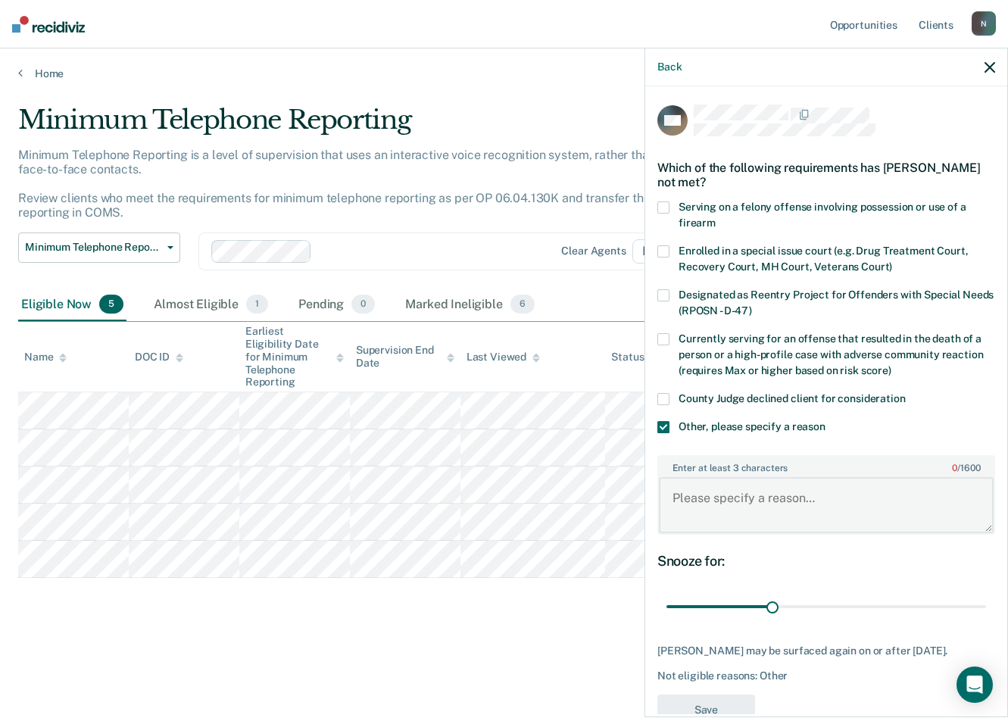
click at [736, 492] on textarea "Enter at least 3 characters 0 / 1600" at bounding box center [826, 505] width 335 height 56
type textarea "Monitor payments"
drag, startPoint x: 770, startPoint y: 607, endPoint x: 1014, endPoint y: 620, distance: 243.6
type input "90"
click at [986, 564] on input "range" at bounding box center [827, 607] width 320 height 27
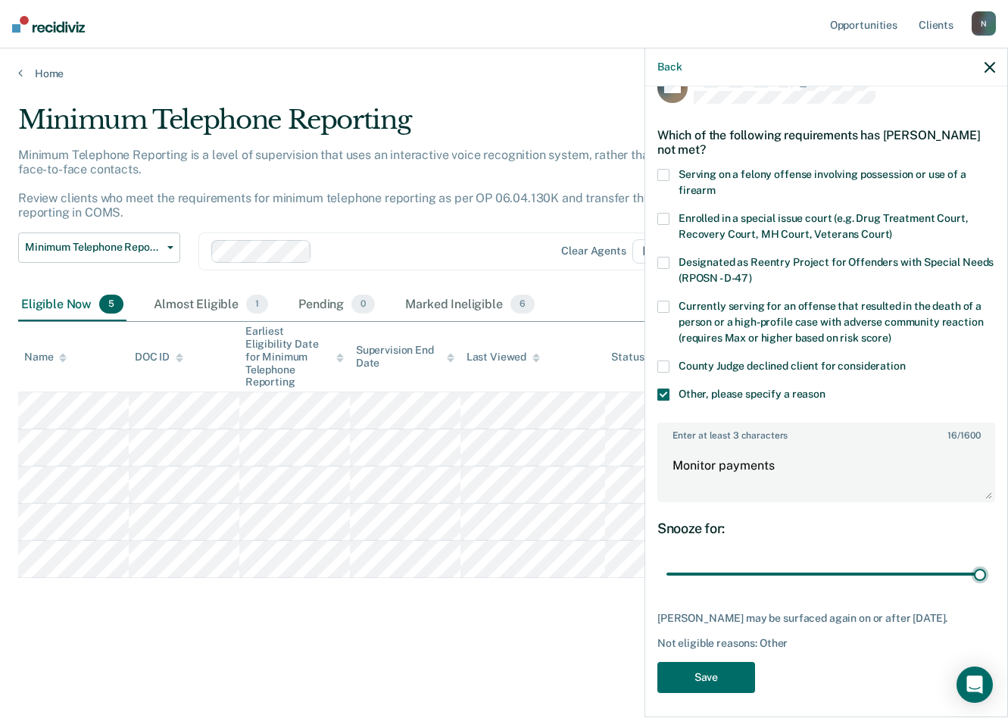
scroll to position [50, 0]
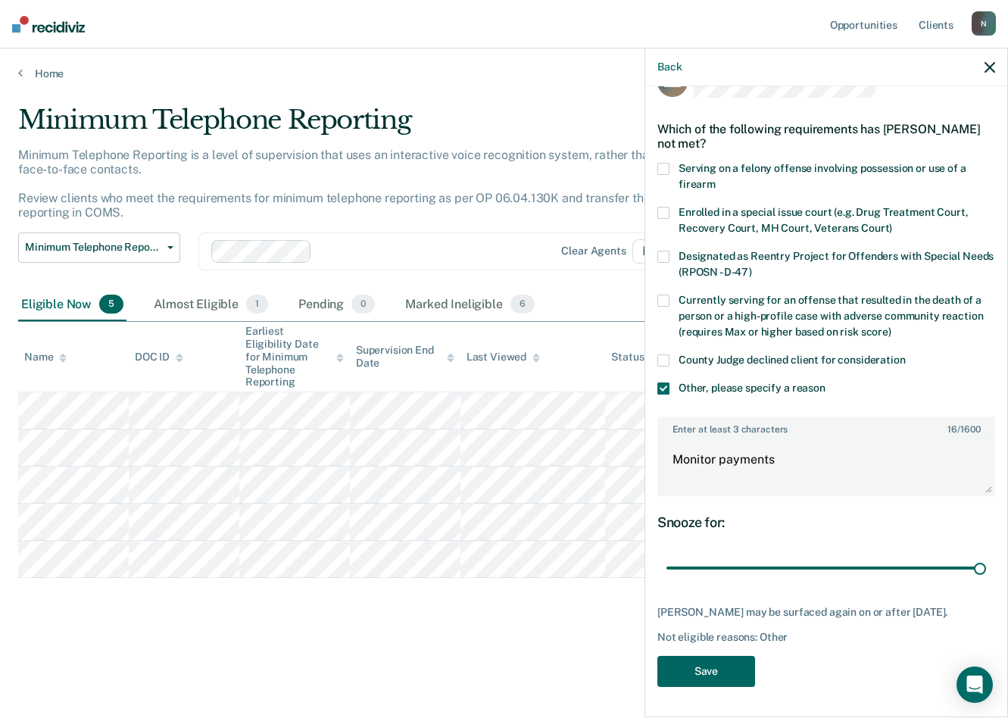
click at [712, 564] on button "Save" at bounding box center [707, 671] width 98 height 31
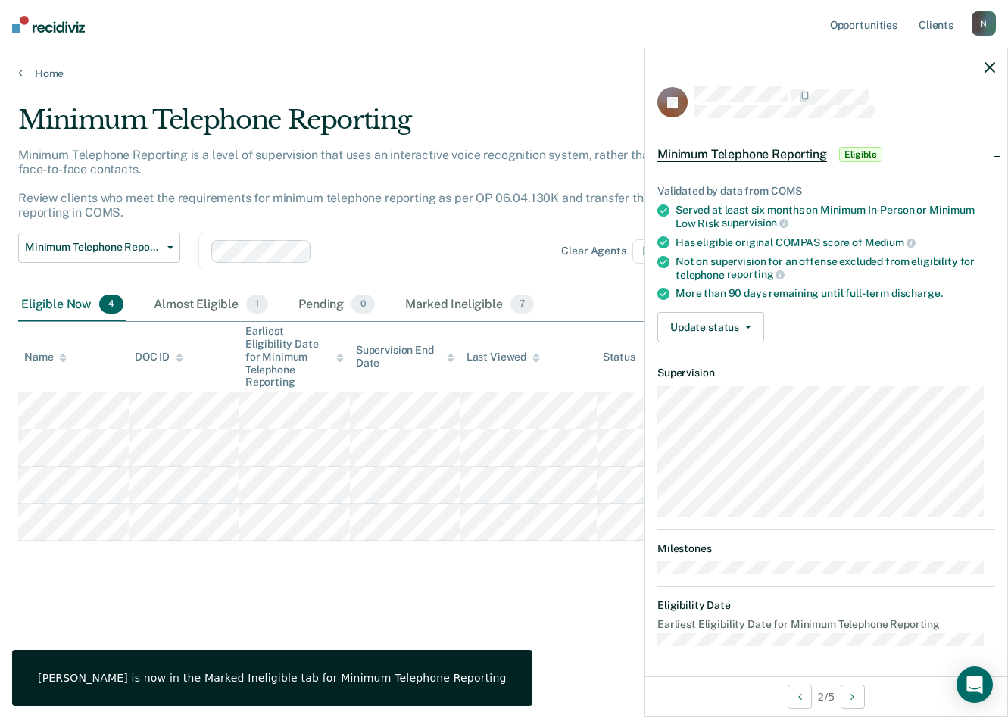
scroll to position [17, 0]
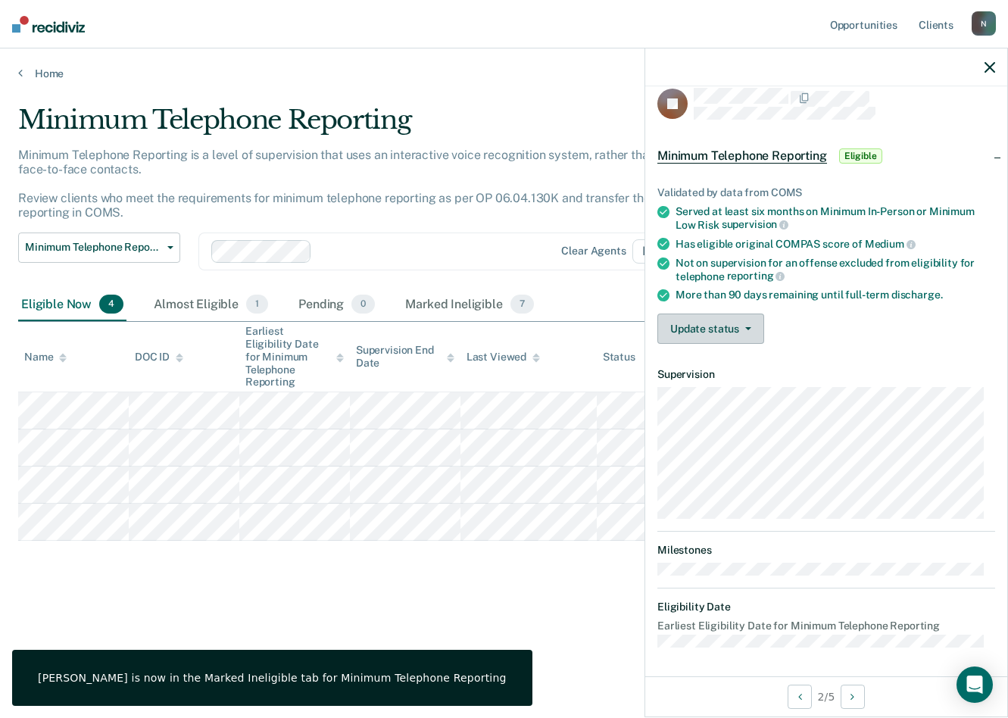
click at [730, 319] on button "Update status" at bounding box center [711, 329] width 107 height 30
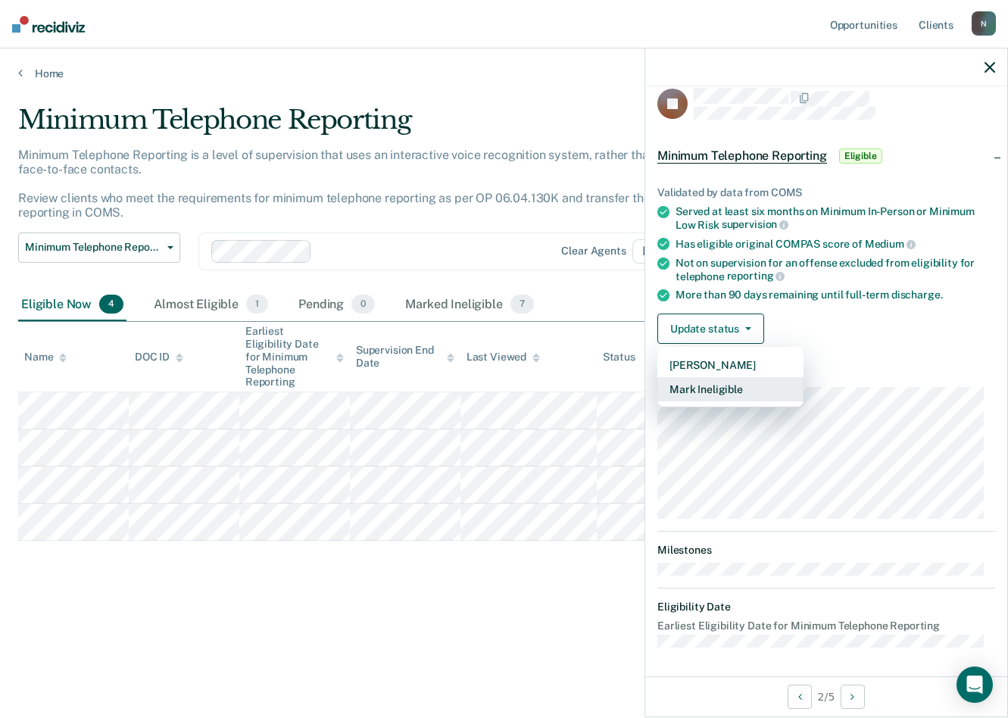
click at [731, 385] on button "Mark Ineligible" at bounding box center [731, 389] width 146 height 24
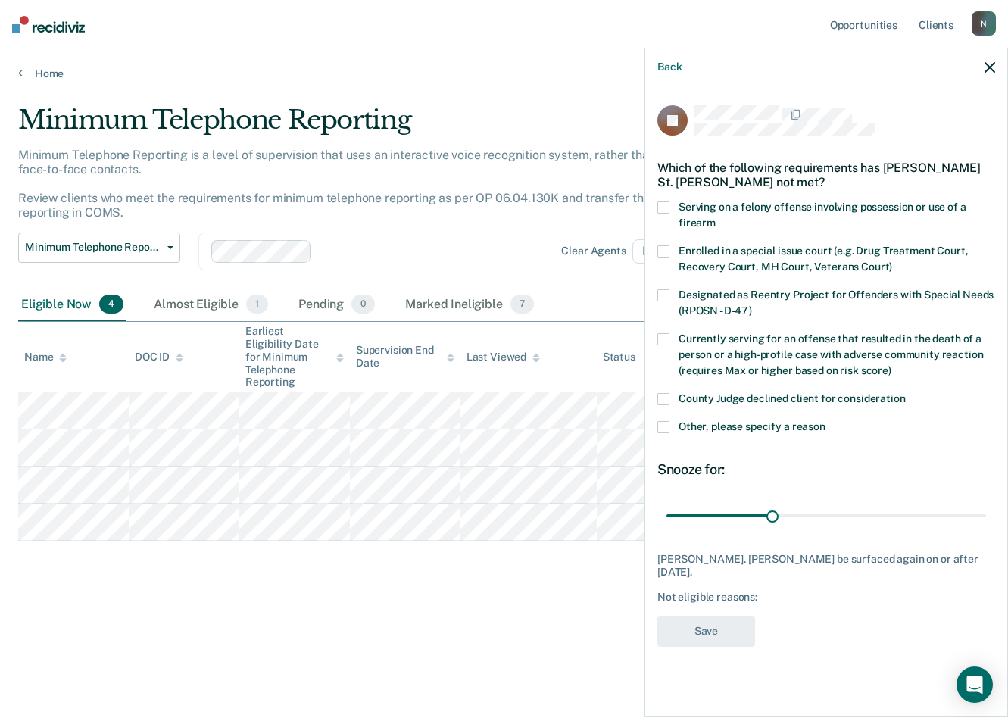
click at [670, 424] on label "Other, please specify a reason" at bounding box center [827, 429] width 338 height 16
click at [826, 421] on input "Other, please specify a reason" at bounding box center [826, 421] width 0 height 0
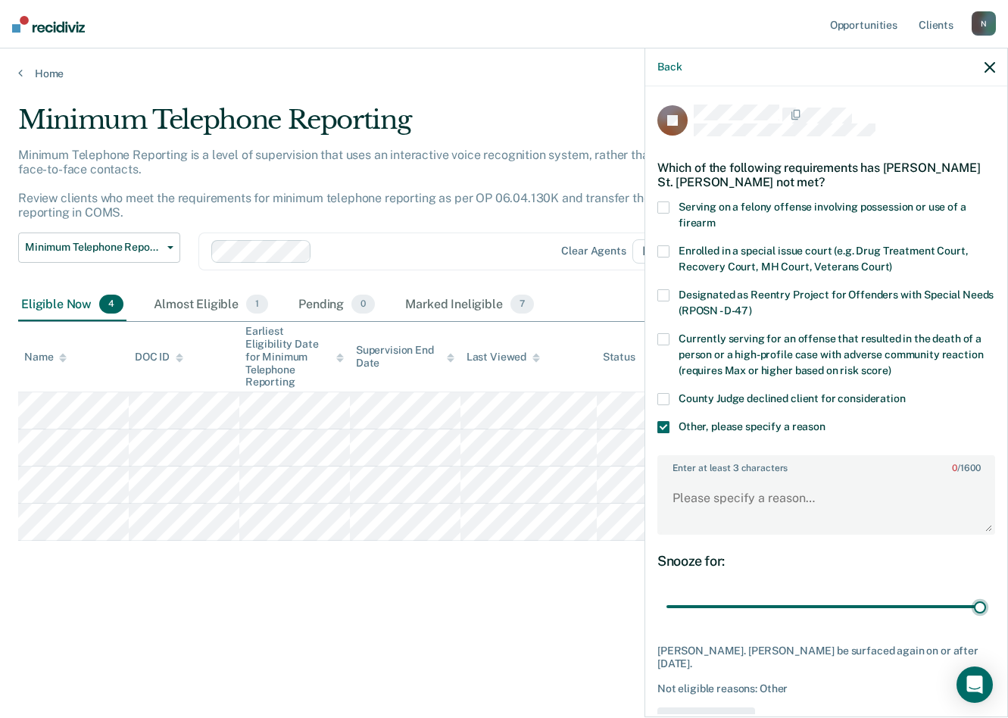
drag, startPoint x: 771, startPoint y: 608, endPoint x: 776, endPoint y: 526, distance: 82.7
type input "90"
click at [986, 564] on input "range" at bounding box center [827, 607] width 320 height 27
click at [715, 492] on textarea "Enter at least 3 characters 0 / 1600" at bounding box center [826, 505] width 335 height 56
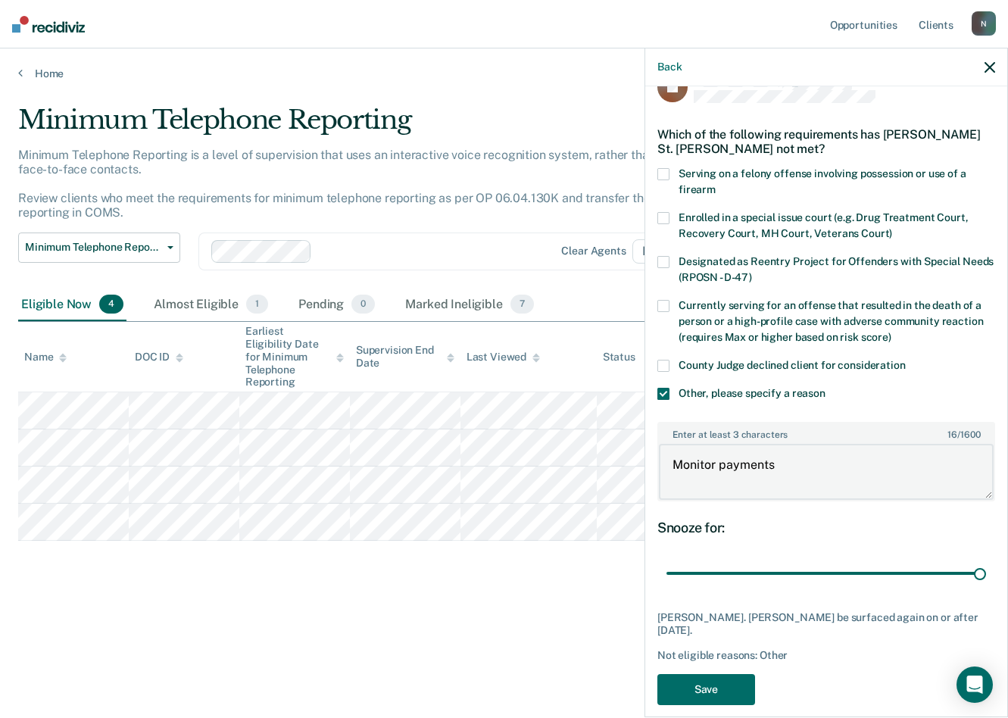
scroll to position [50, 0]
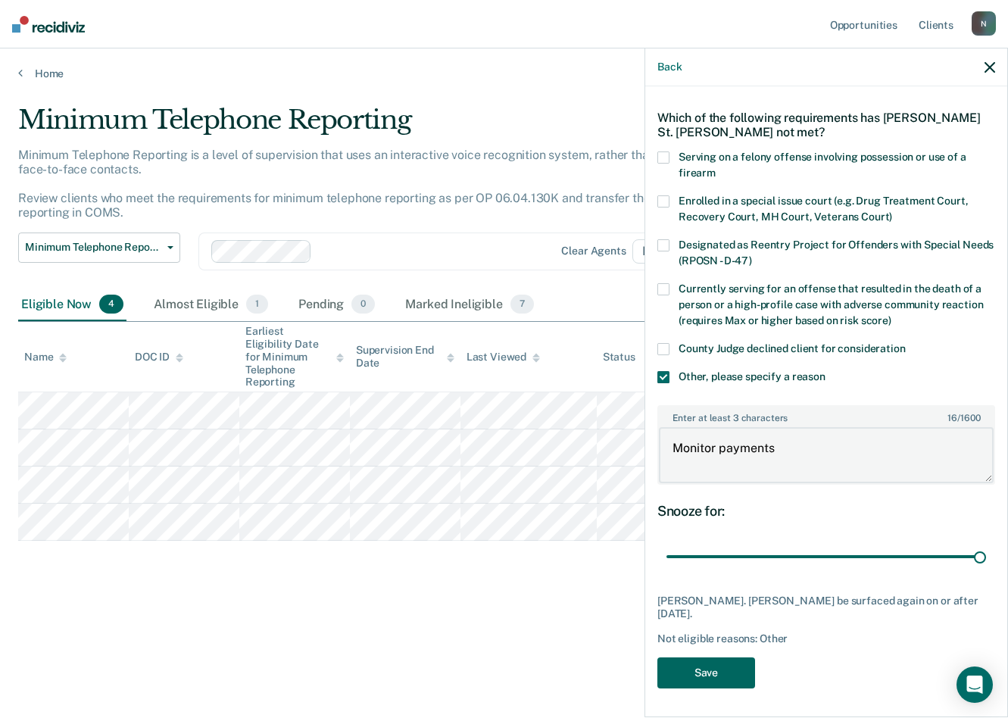
type textarea "Monitor payments"
click at [726, 564] on button "Save" at bounding box center [707, 673] width 98 height 31
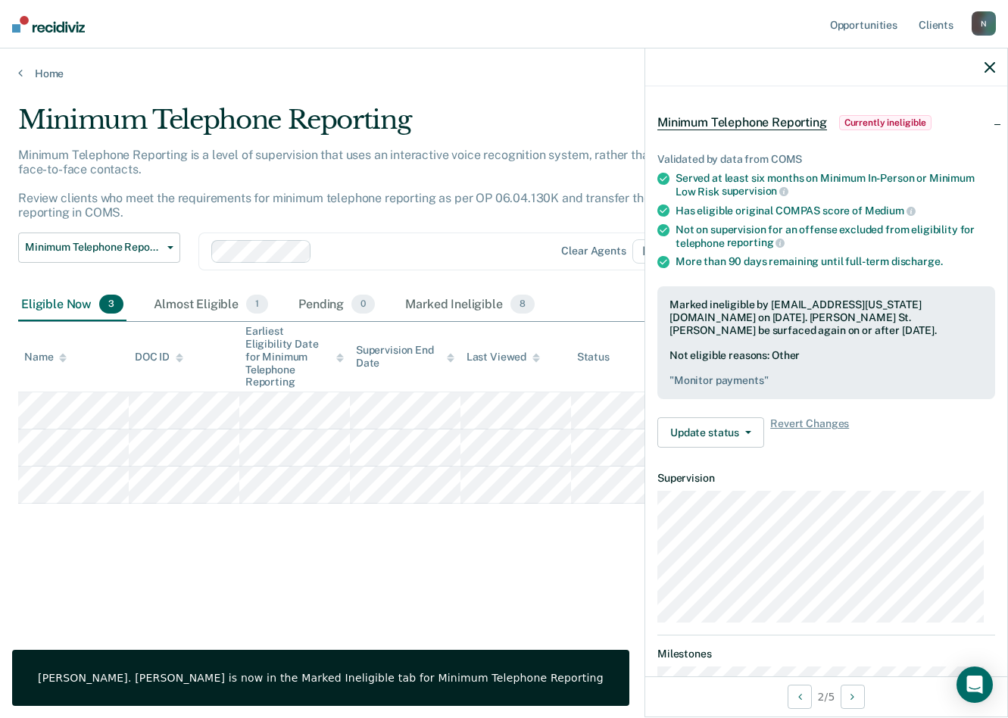
scroll to position [17, 0]
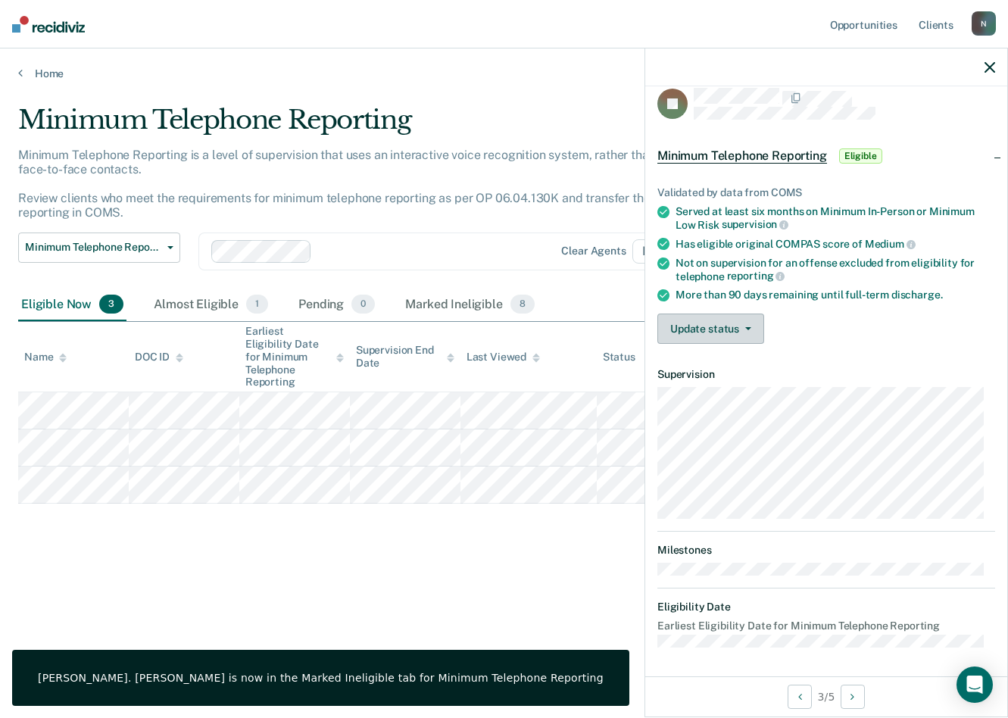
click at [742, 327] on span "button" at bounding box center [745, 328] width 12 height 3
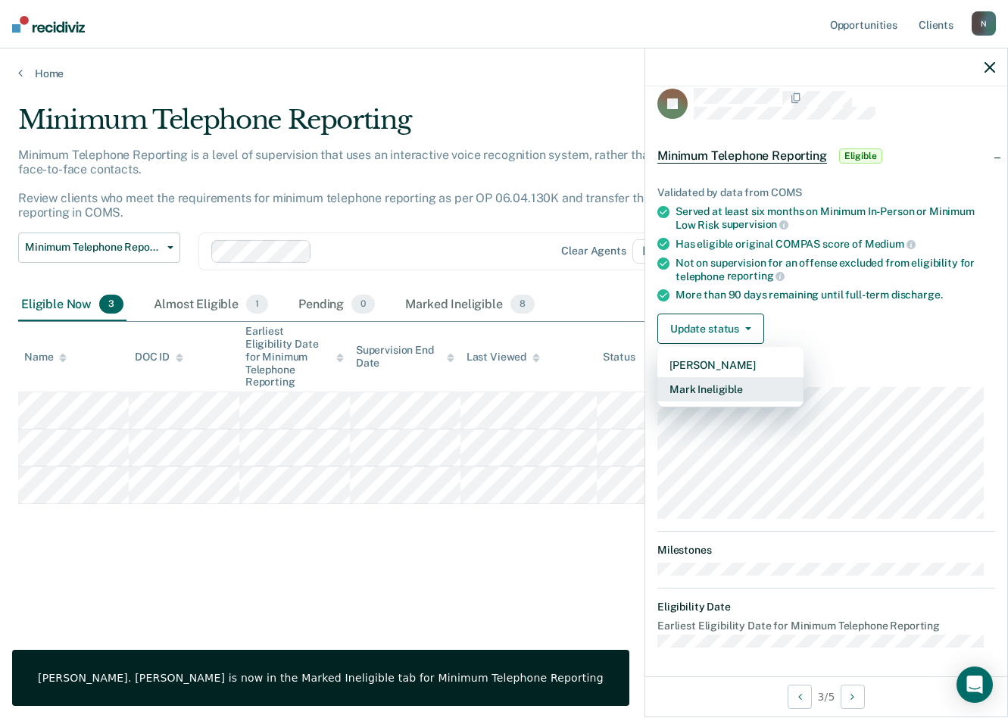
click at [732, 387] on button "Mark Ineligible" at bounding box center [731, 389] width 146 height 24
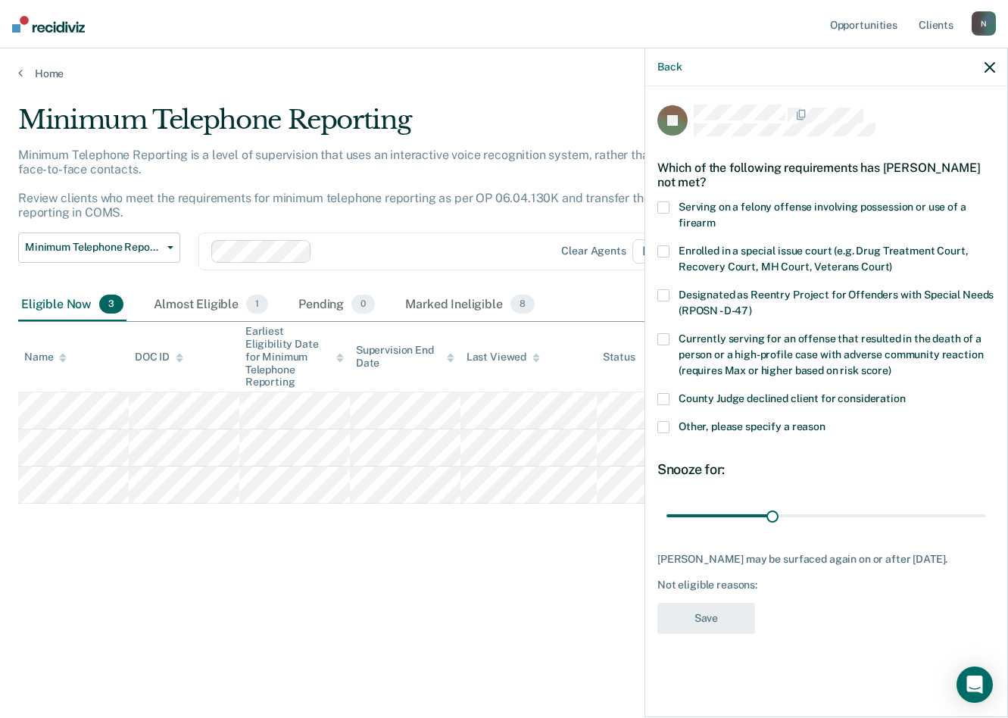
click at [670, 430] on label "Other, please specify a reason" at bounding box center [827, 429] width 338 height 16
click at [826, 421] on input "Other, please specify a reason" at bounding box center [826, 421] width 0 height 0
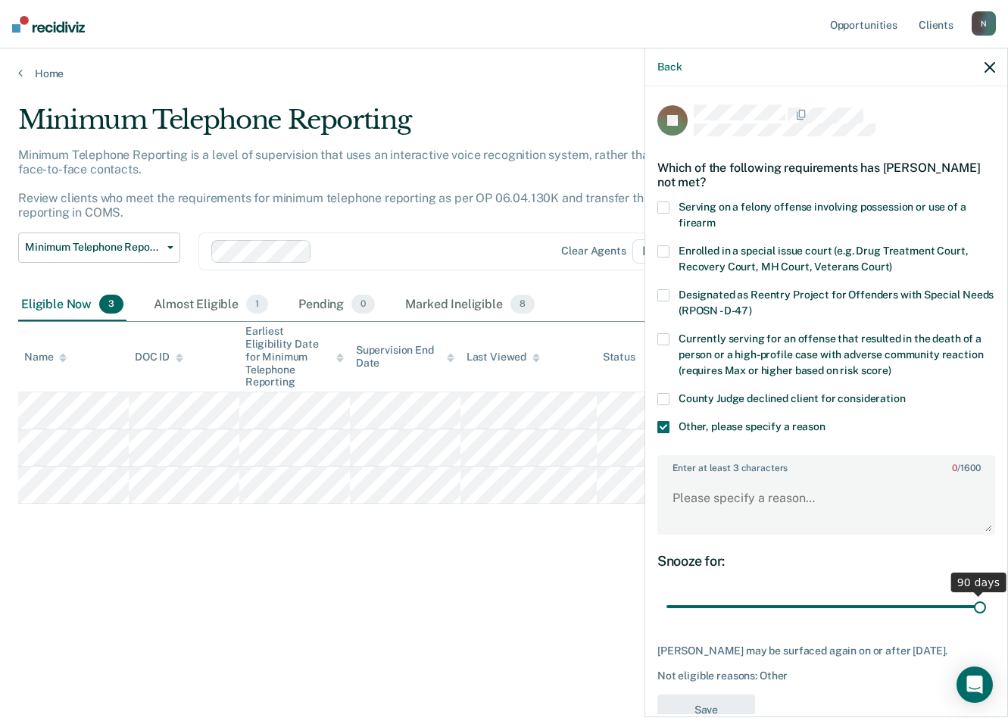
drag, startPoint x: 770, startPoint y: 604, endPoint x: 961, endPoint y: 598, distance: 191.0
type input "89"
click at [967, 564] on input "range" at bounding box center [827, 607] width 320 height 27
click at [754, 486] on textarea "Enter at least 3 characters 0 / 1600" at bounding box center [826, 505] width 335 height 56
click at [789, 492] on textarea "Enter at least 3 characters 0 / 1600" at bounding box center [826, 505] width 335 height 56
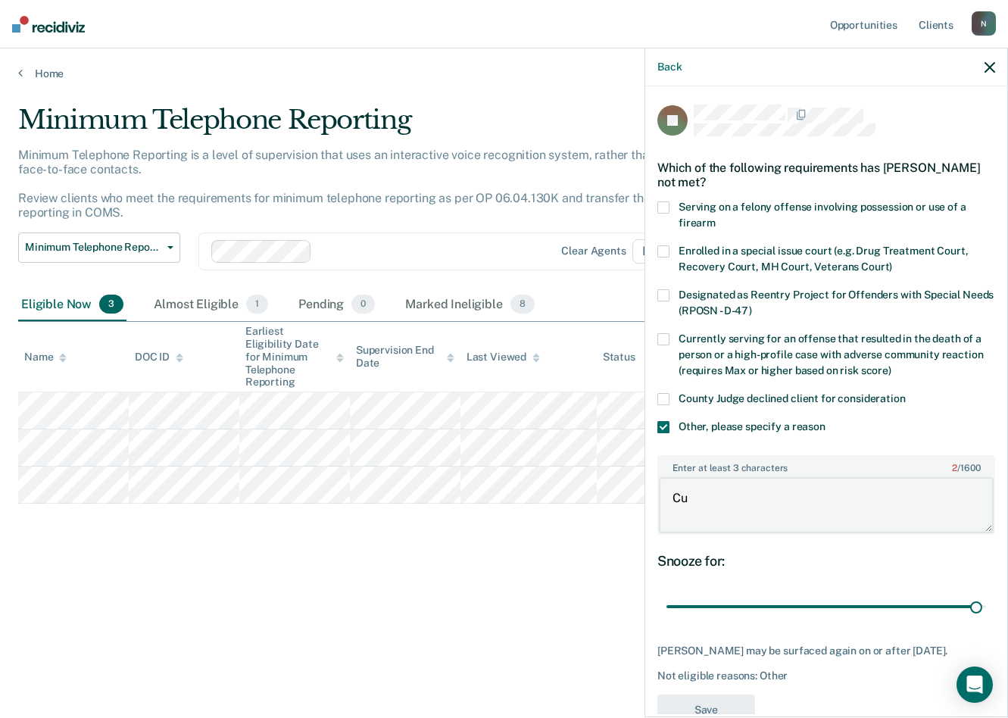
type textarea "C"
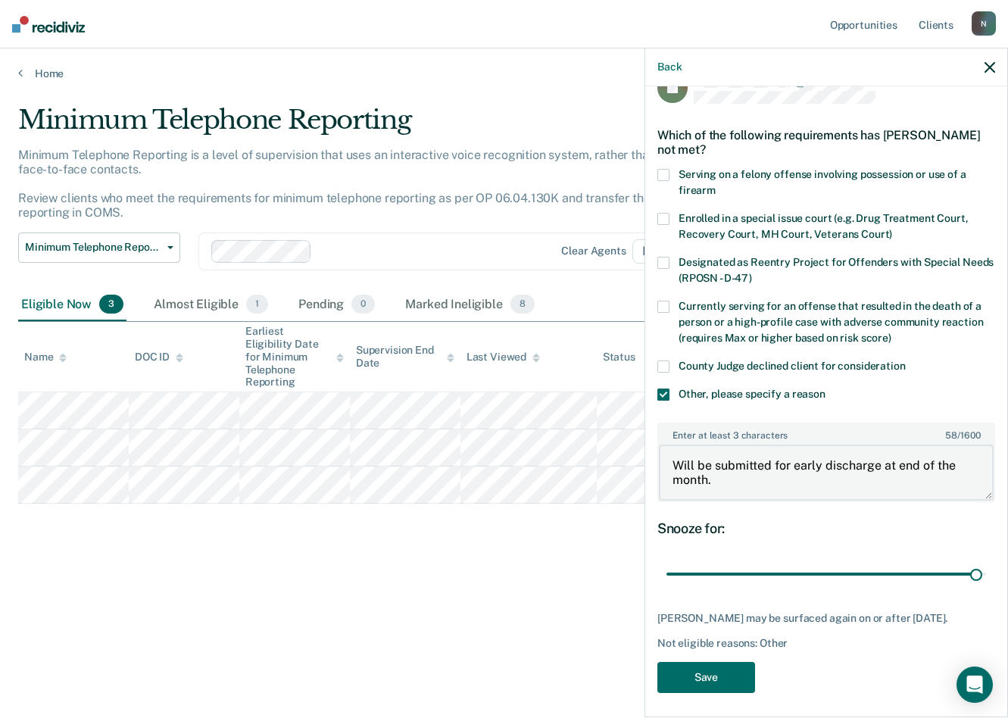
scroll to position [50, 0]
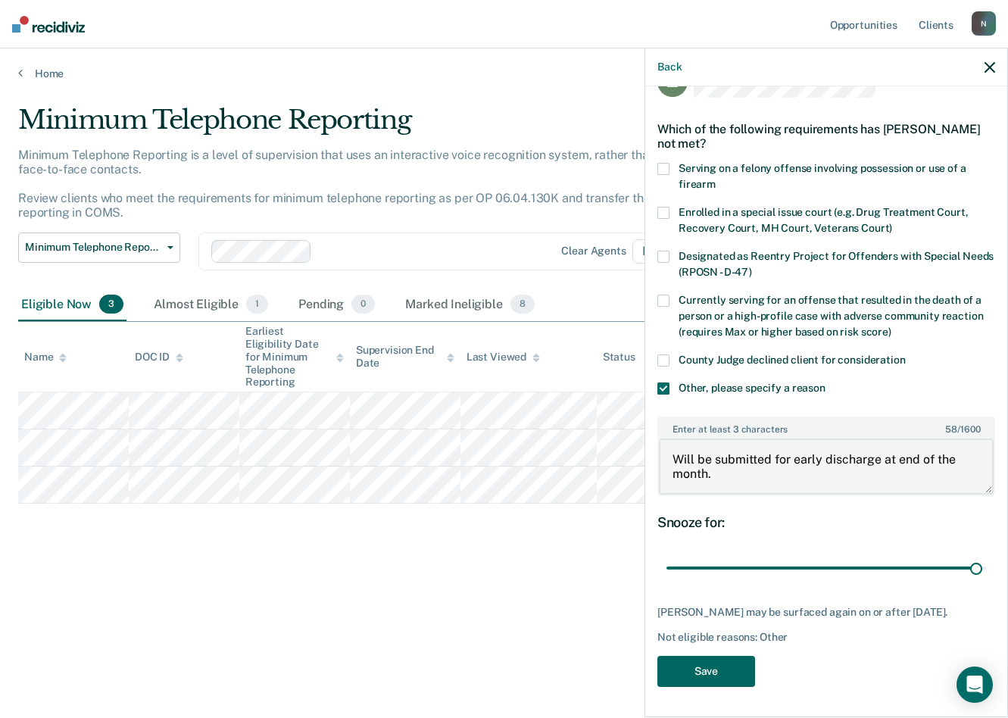
type textarea "Will be submitted for early discharge at end of the month."
click at [710, 564] on button "Save" at bounding box center [707, 671] width 98 height 31
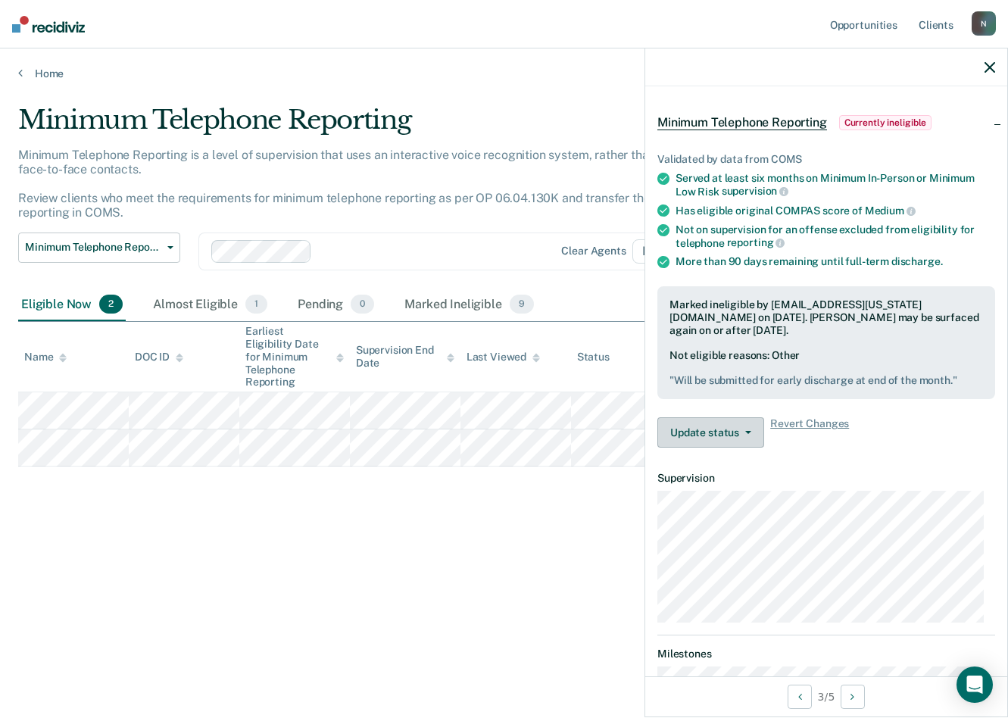
click at [728, 434] on button "Update status" at bounding box center [711, 432] width 107 height 30
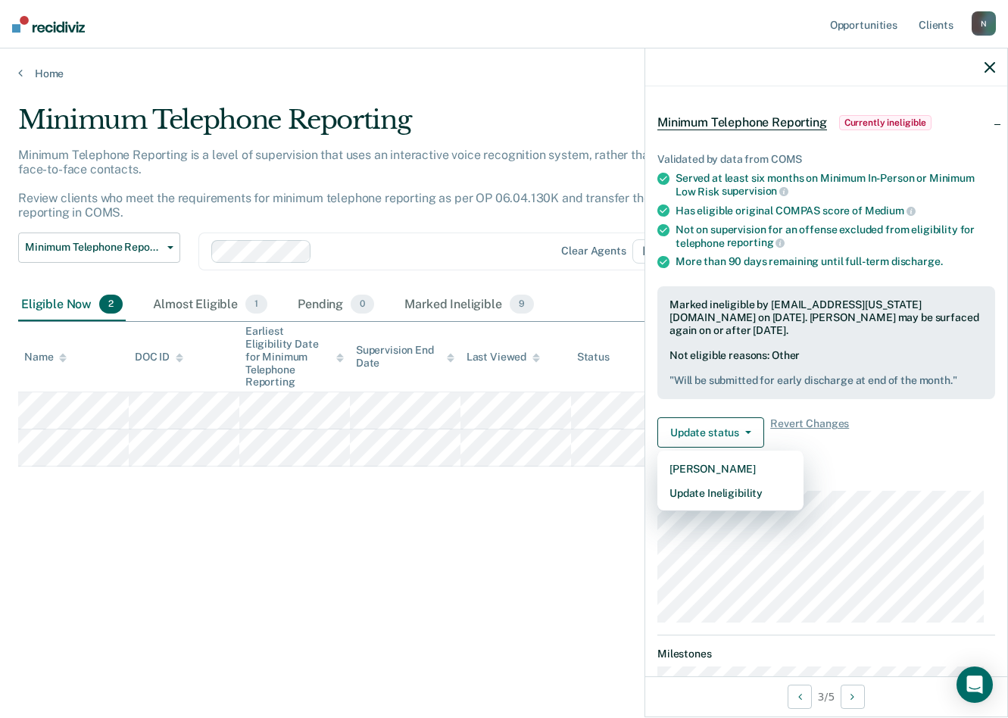
click at [518, 536] on div "Minimum Telephone Reporting Minimum Telephone Reporting is a level of supervisi…" at bounding box center [504, 355] width 972 height 500
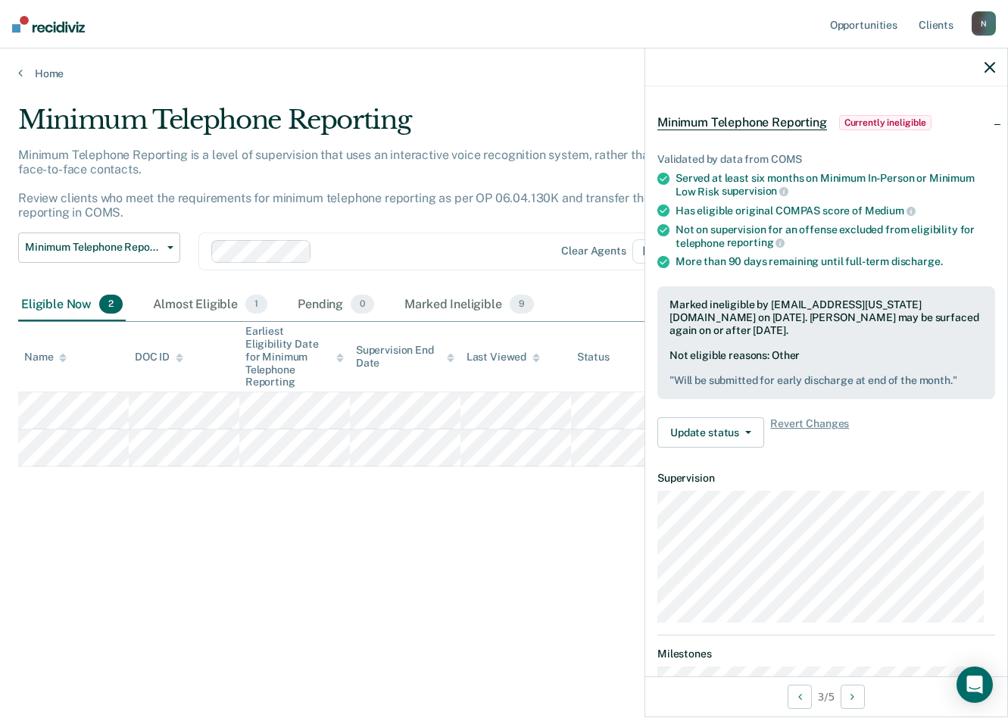
scroll to position [33, 0]
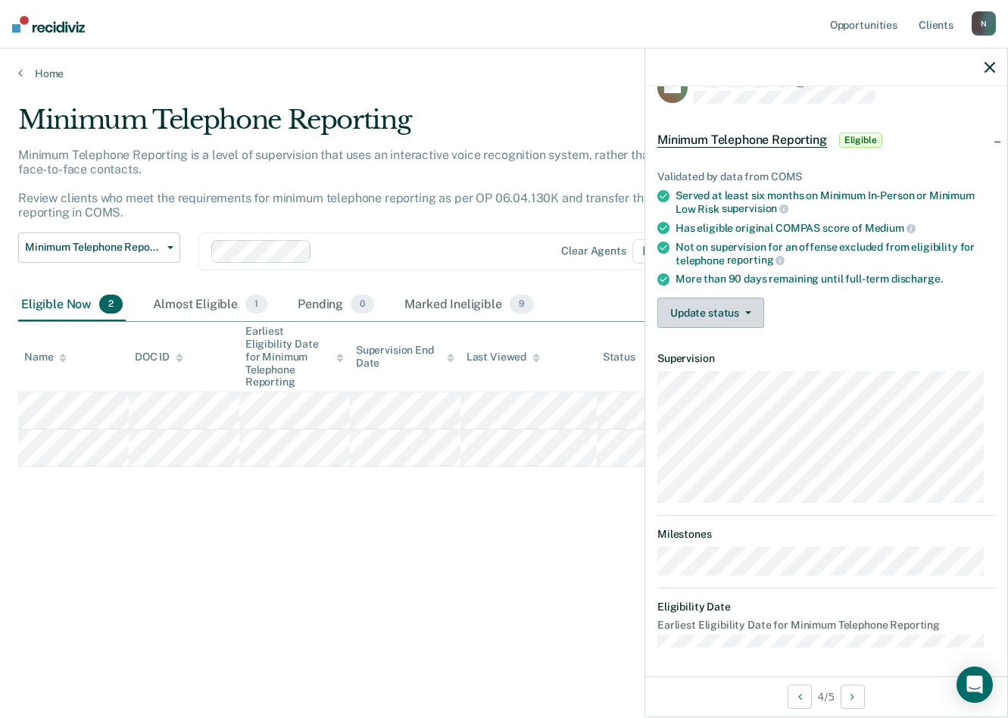
click at [751, 308] on button "Update status" at bounding box center [711, 313] width 107 height 30
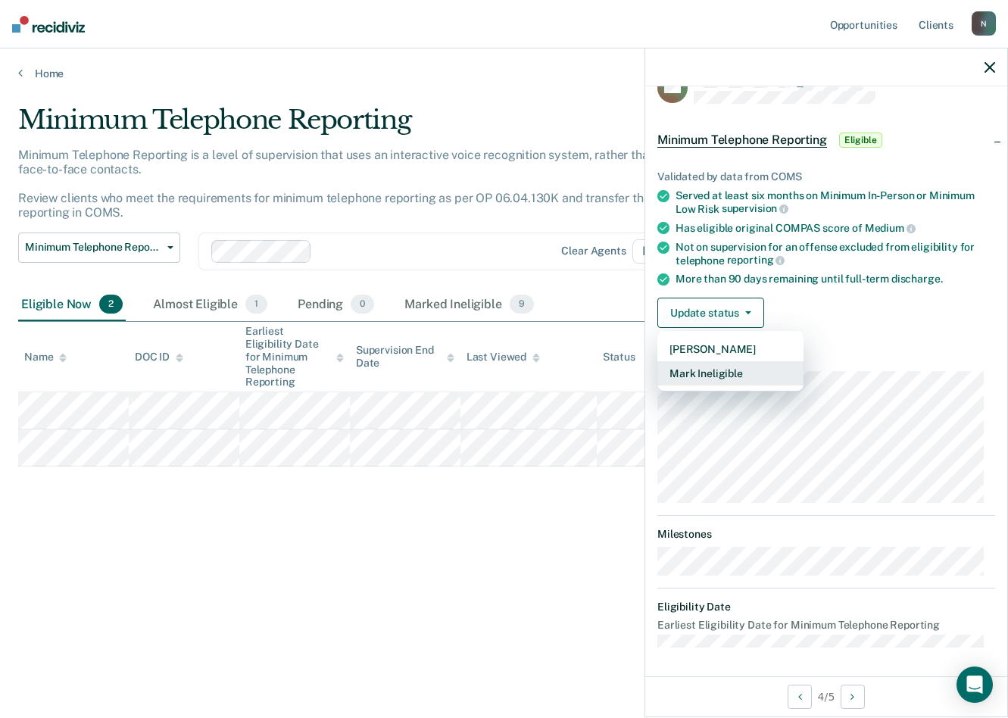
click at [715, 373] on button "Mark Ineligible" at bounding box center [731, 373] width 146 height 24
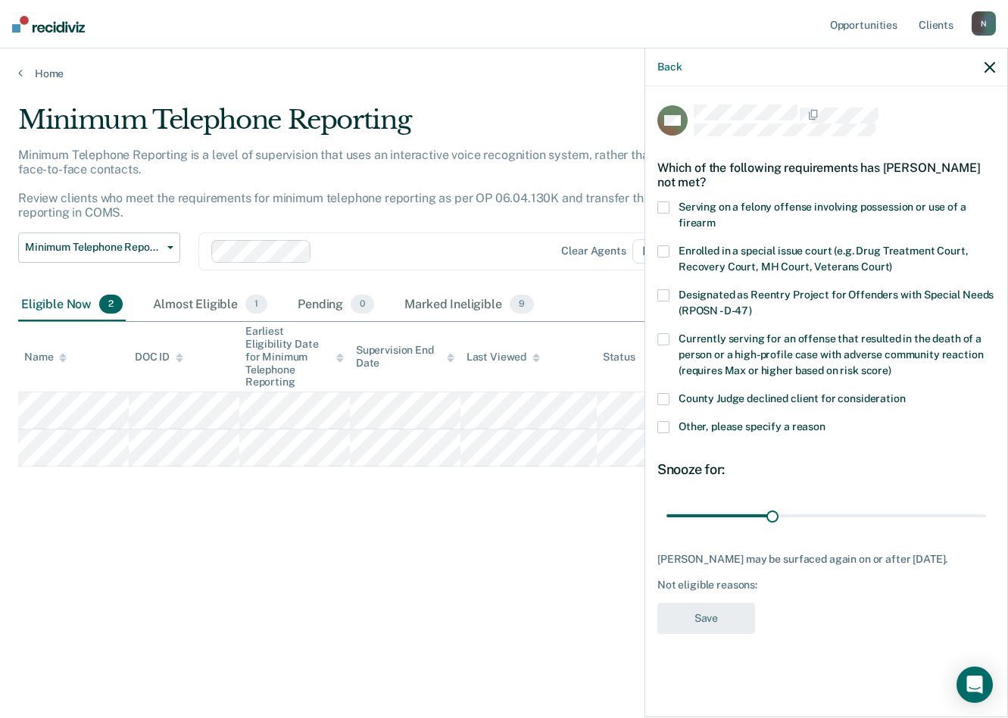
click at [666, 423] on span at bounding box center [664, 427] width 12 height 12
click at [826, 421] on input "Other, please specify a reason" at bounding box center [826, 421] width 0 height 0
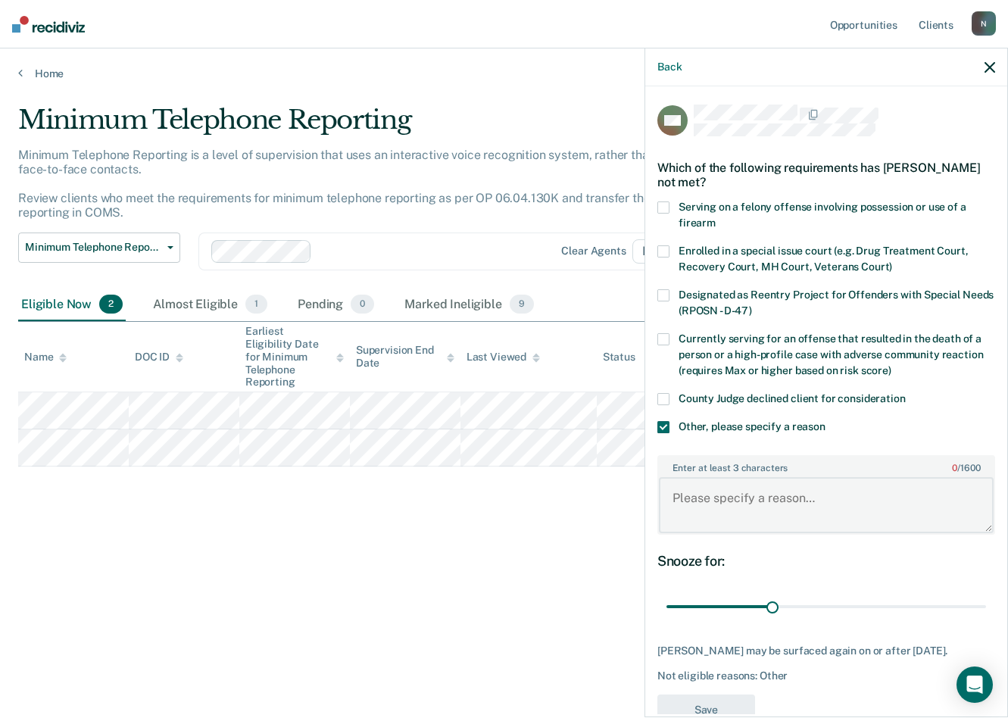
click at [721, 489] on textarea "Enter at least 3 characters 0 / 1600" at bounding box center [826, 505] width 335 height 56
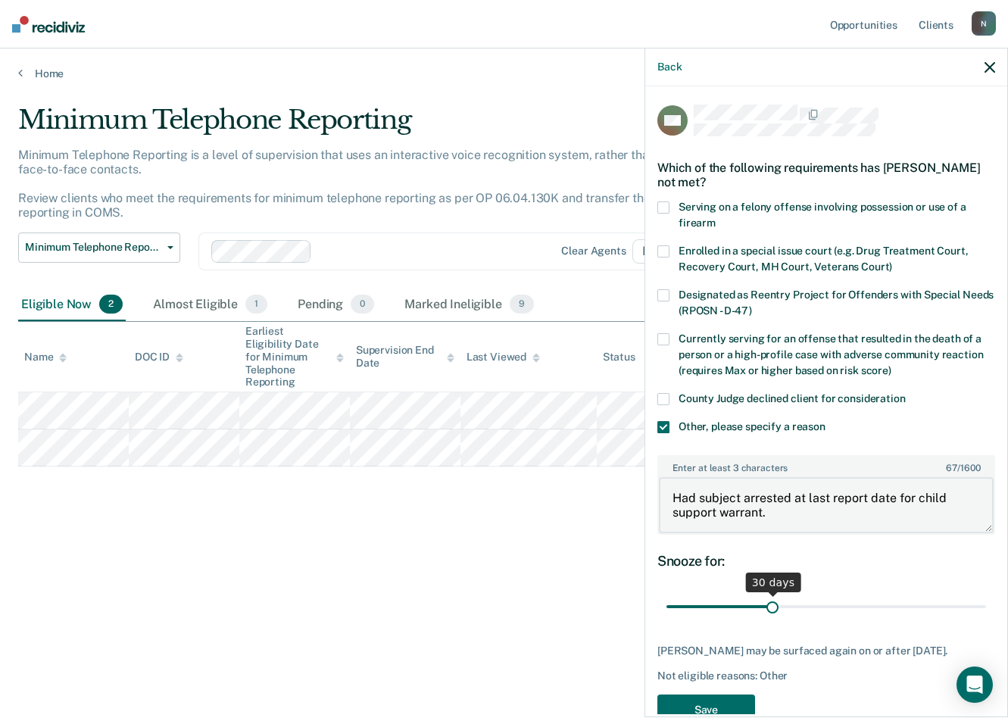
type textarea "Had subject arrested at last report date for child support warrant."
drag, startPoint x: 769, startPoint y: 607, endPoint x: 1058, endPoint y: 604, distance: 289.4
type input "90"
click at [986, 564] on input "range" at bounding box center [827, 607] width 320 height 27
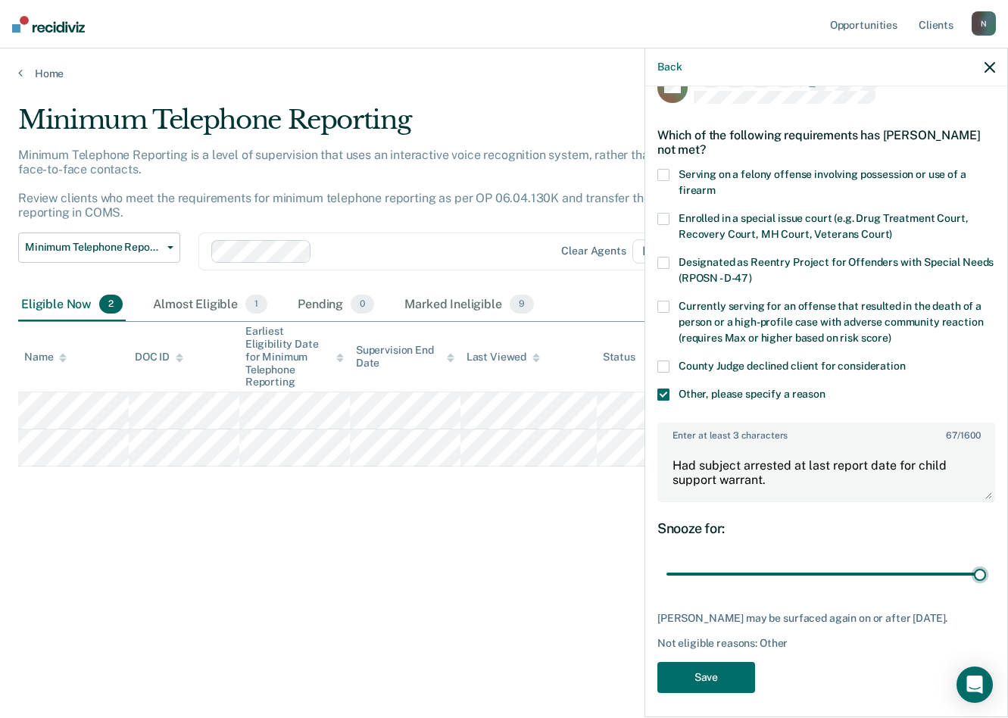
scroll to position [50, 0]
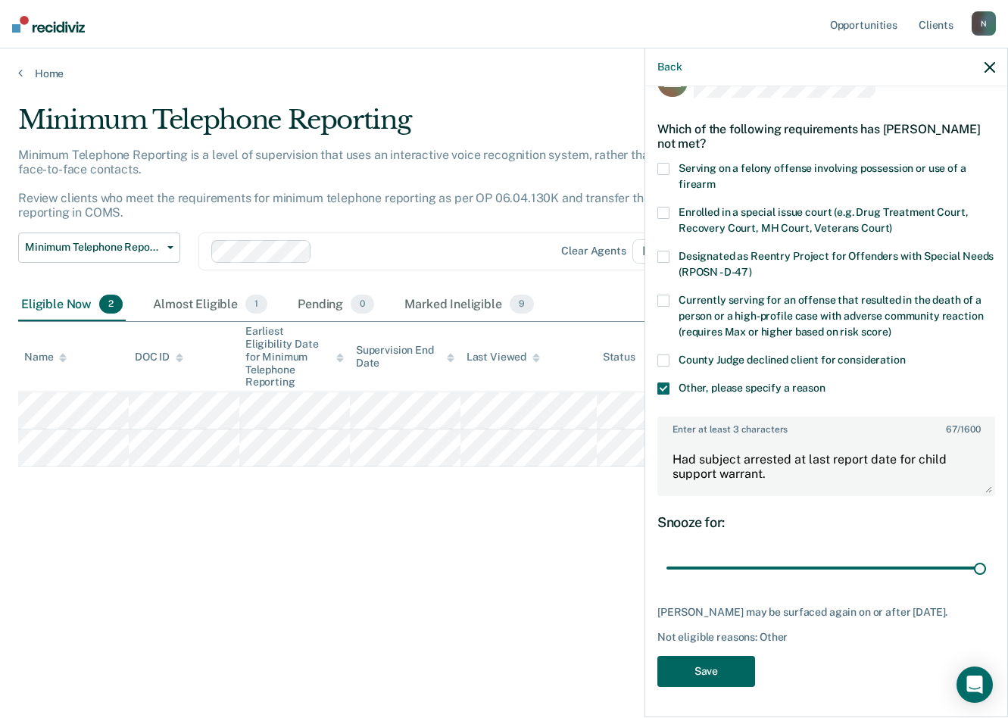
click at [711, 564] on button "Save" at bounding box center [707, 671] width 98 height 31
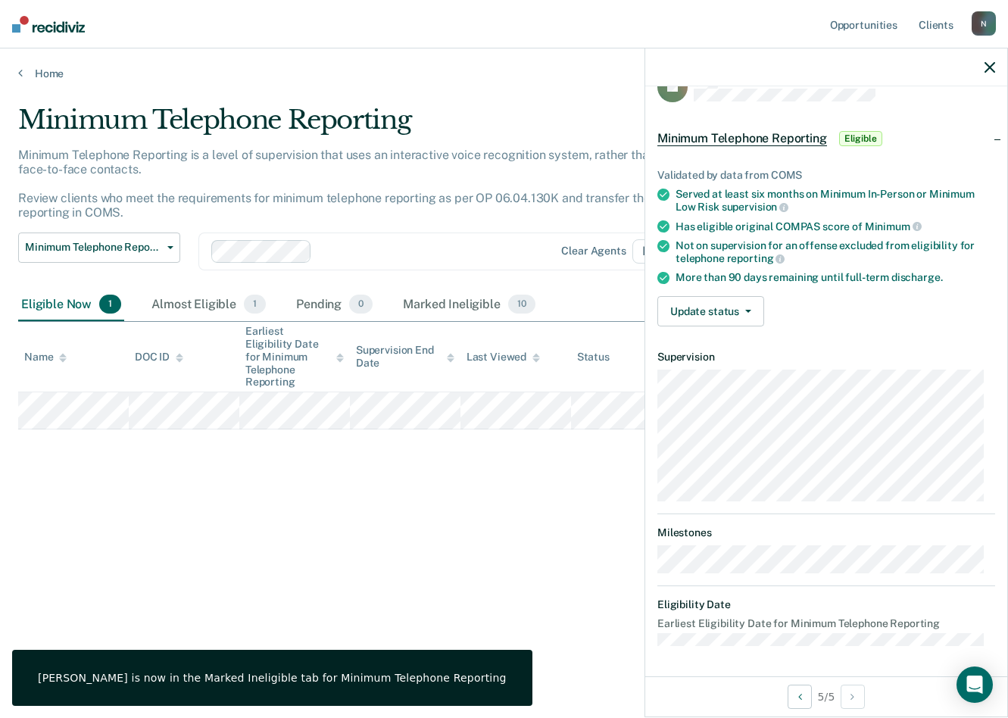
scroll to position [33, 0]
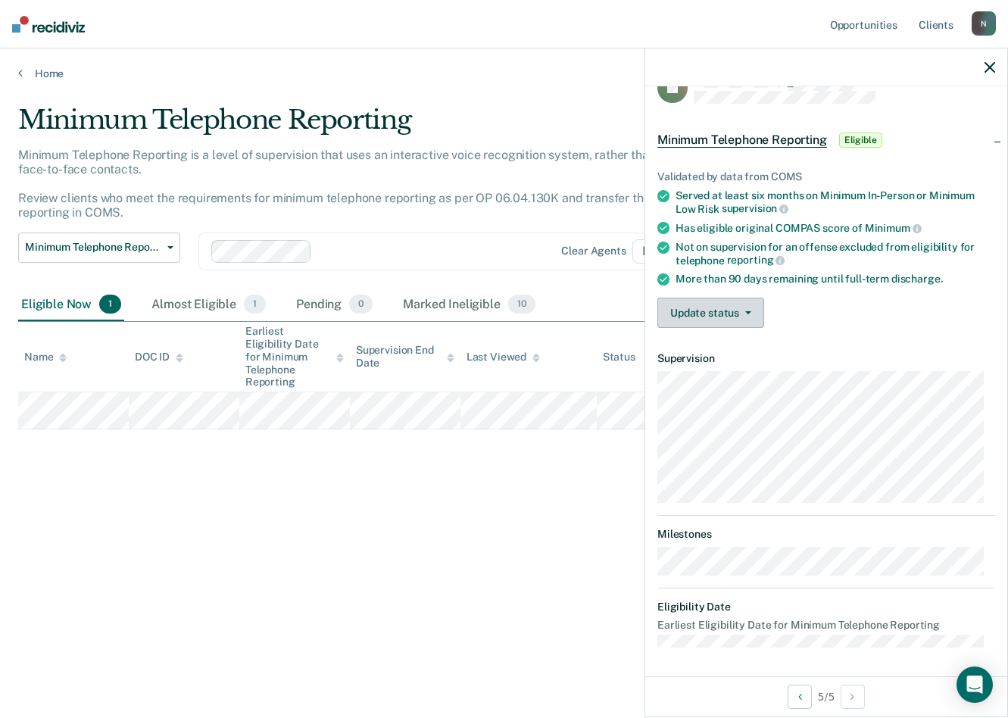
click at [732, 306] on button "Update status" at bounding box center [711, 313] width 107 height 30
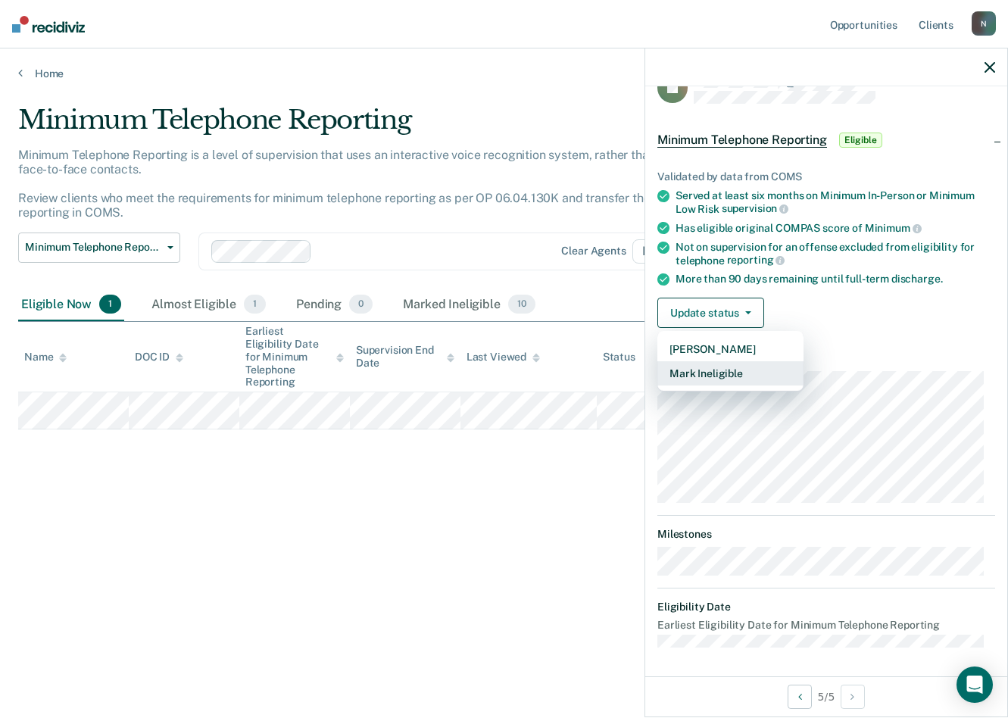
click at [726, 372] on button "Mark Ineligible" at bounding box center [731, 373] width 146 height 24
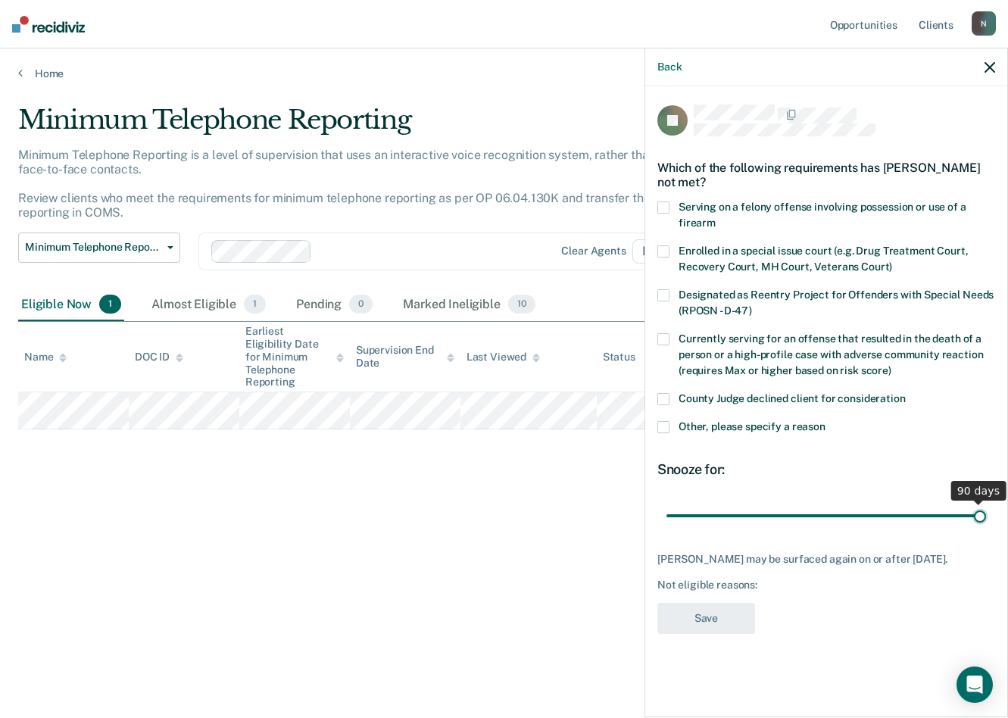
drag, startPoint x: 772, startPoint y: 514, endPoint x: 988, endPoint y: 533, distance: 216.7
type input "90"
click at [986, 529] on input "range" at bounding box center [827, 515] width 320 height 27
click at [664, 430] on span at bounding box center [664, 427] width 12 height 12
click at [826, 421] on input "Other, please specify a reason" at bounding box center [826, 421] width 0 height 0
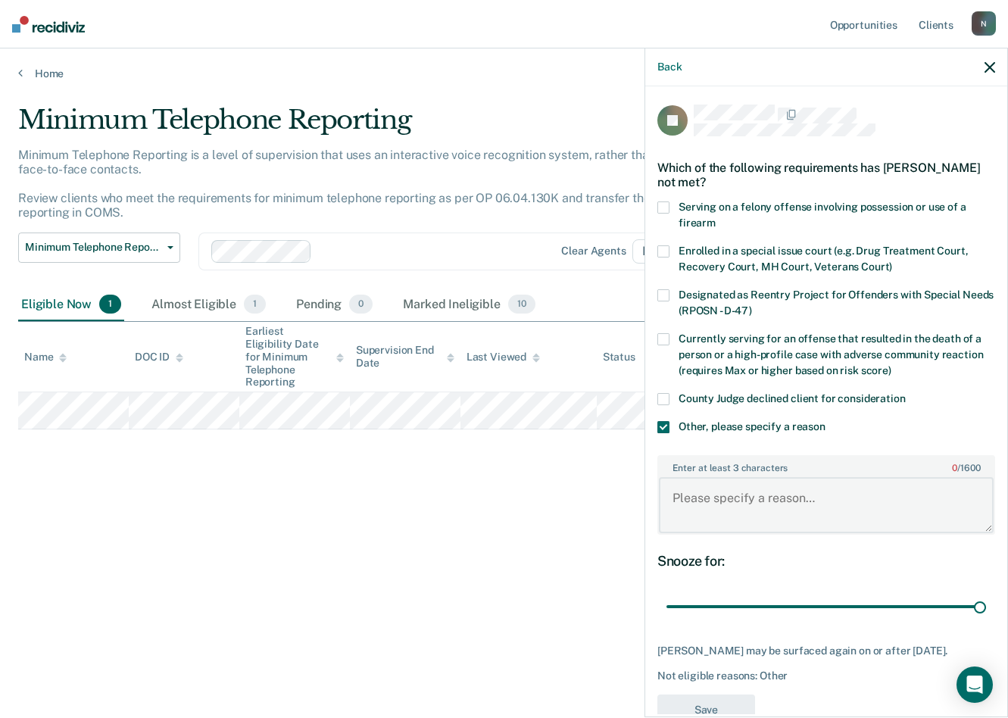
click at [736, 514] on textarea "Enter at least 3 characters 0 / 1600" at bounding box center [826, 505] width 335 height 56
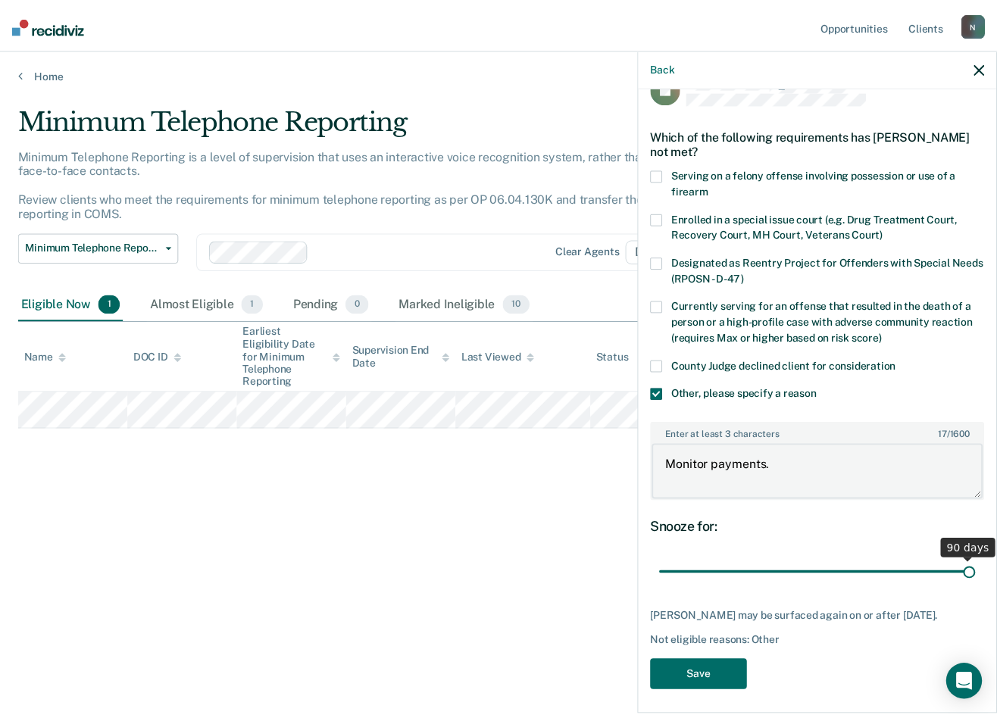
scroll to position [50, 0]
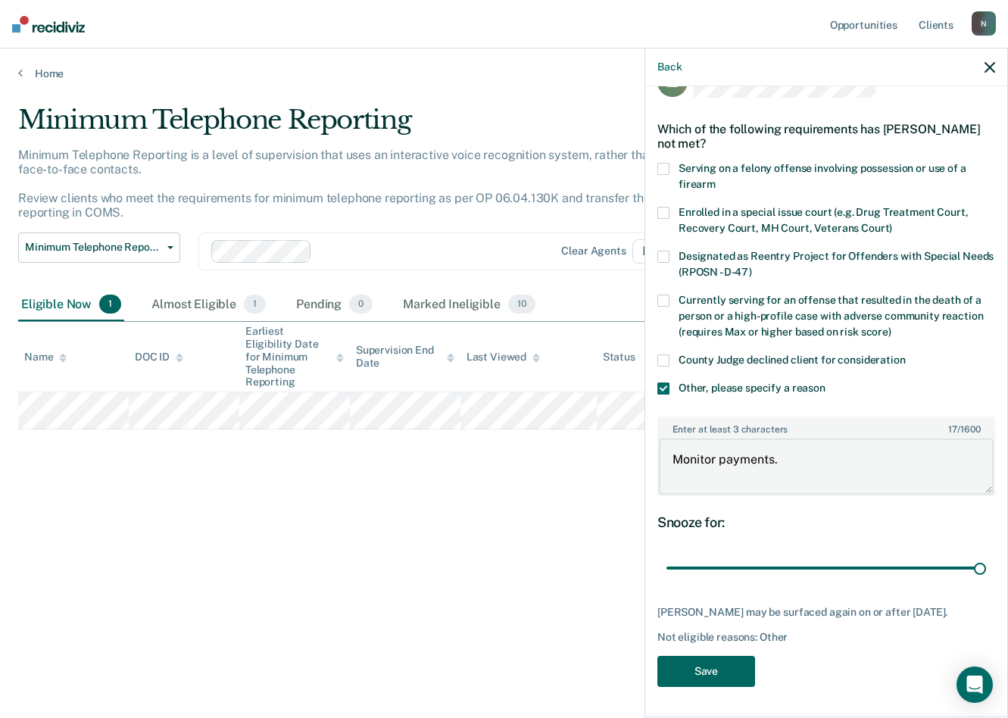
type textarea "Monitor payments."
click at [736, 564] on button "Save" at bounding box center [707, 671] width 98 height 31
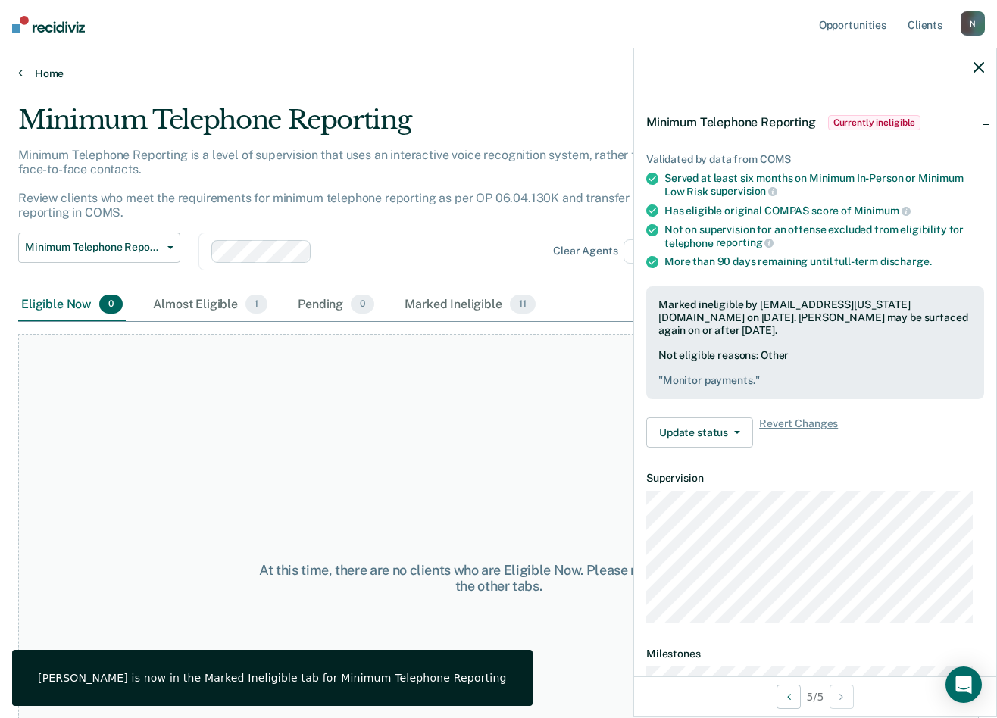
click at [40, 71] on link "Home" at bounding box center [498, 74] width 961 height 14
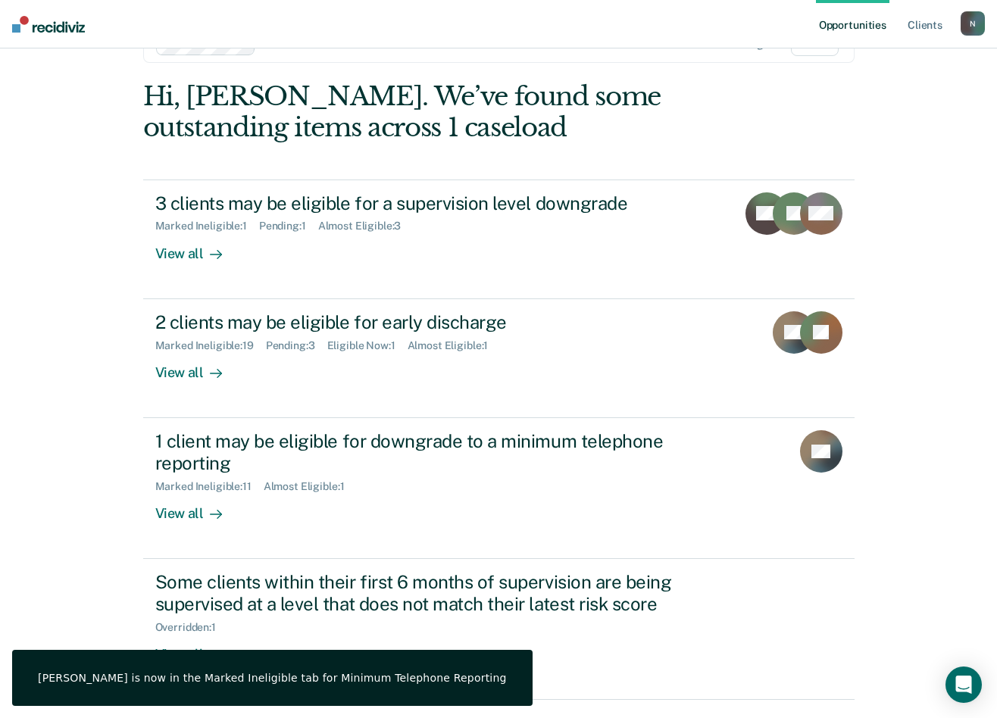
scroll to position [90, 0]
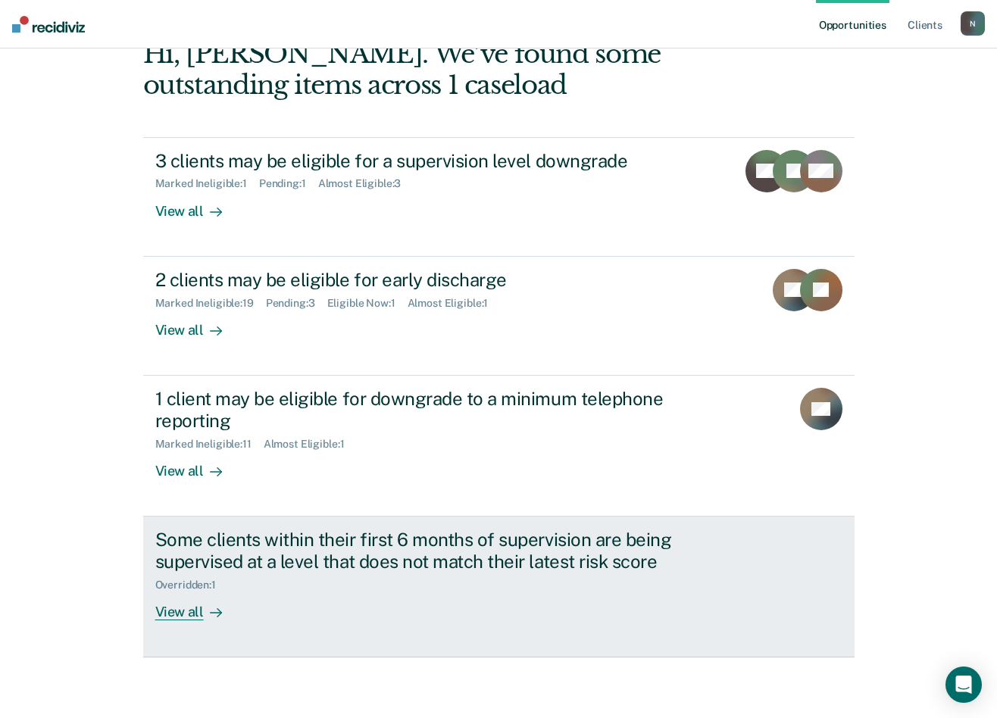
click at [177, 564] on div "View all" at bounding box center [197, 606] width 85 height 30
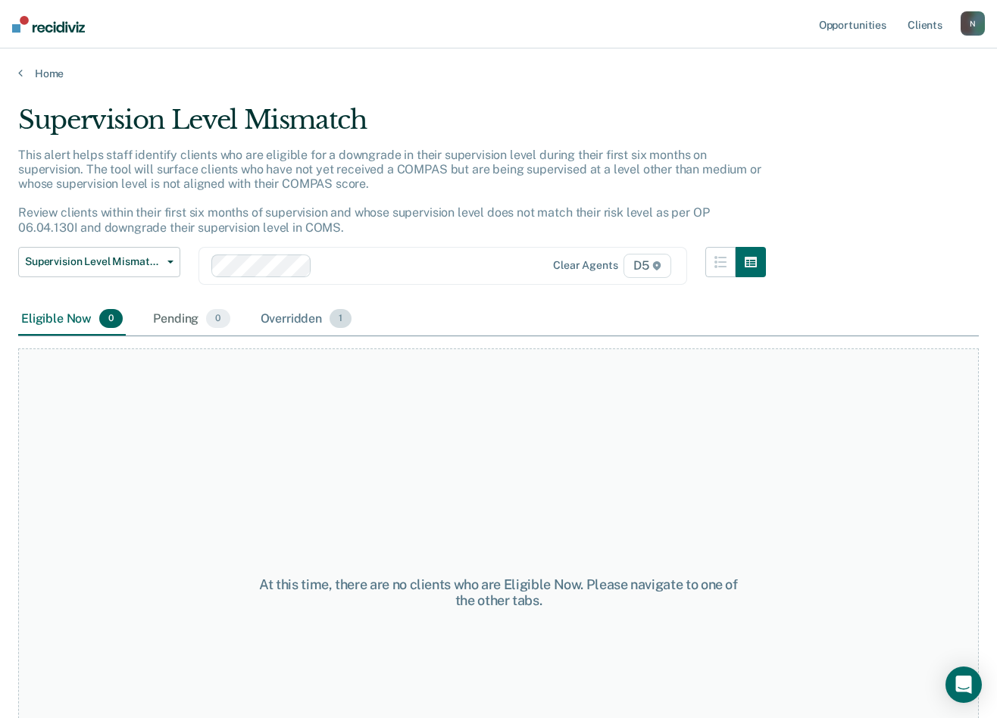
click at [294, 323] on div "Overridden 1" at bounding box center [307, 319] width 98 height 33
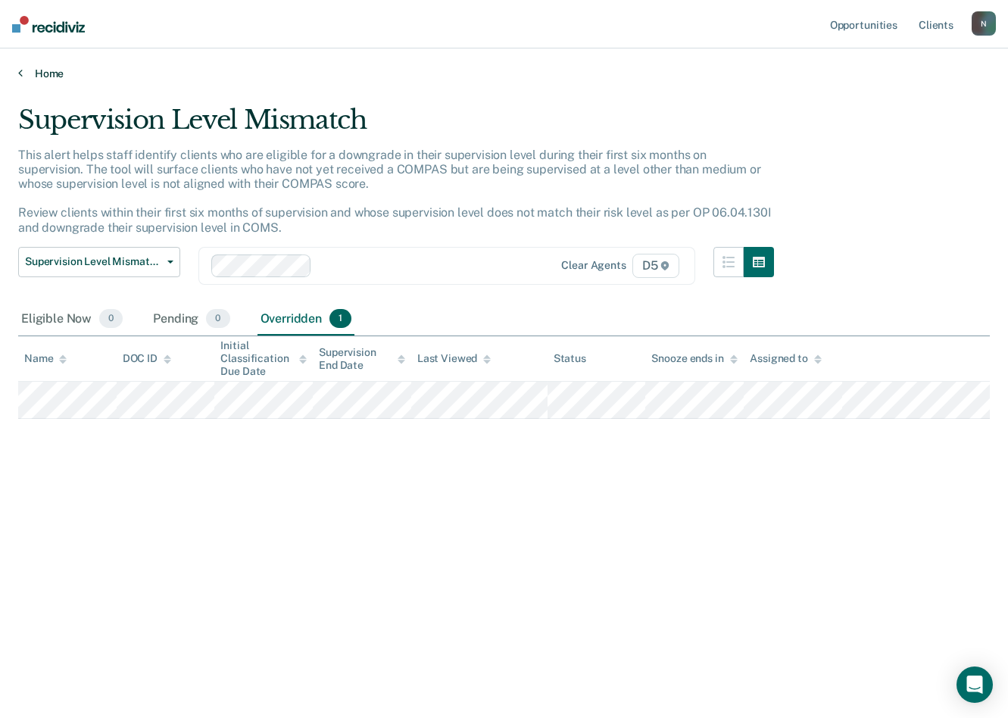
click at [55, 67] on link "Home" at bounding box center [504, 74] width 972 height 14
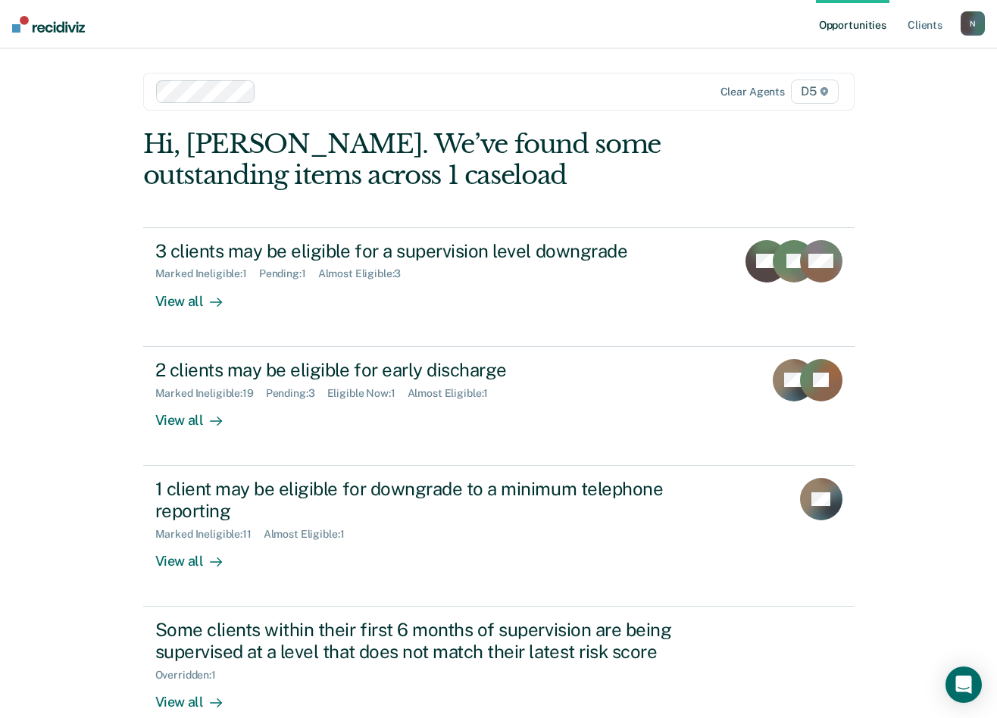
click at [976, 25] on div "N" at bounding box center [973, 23] width 24 height 24
click at [869, 96] on link "Log Out" at bounding box center [912, 99] width 122 height 13
